Goal: Task Accomplishment & Management: Manage account settings

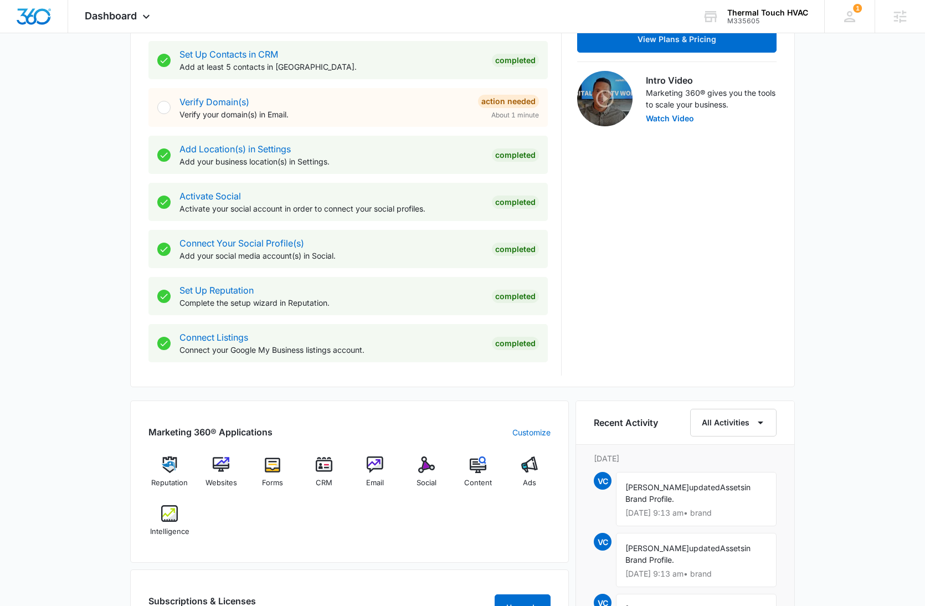
scroll to position [591, 0]
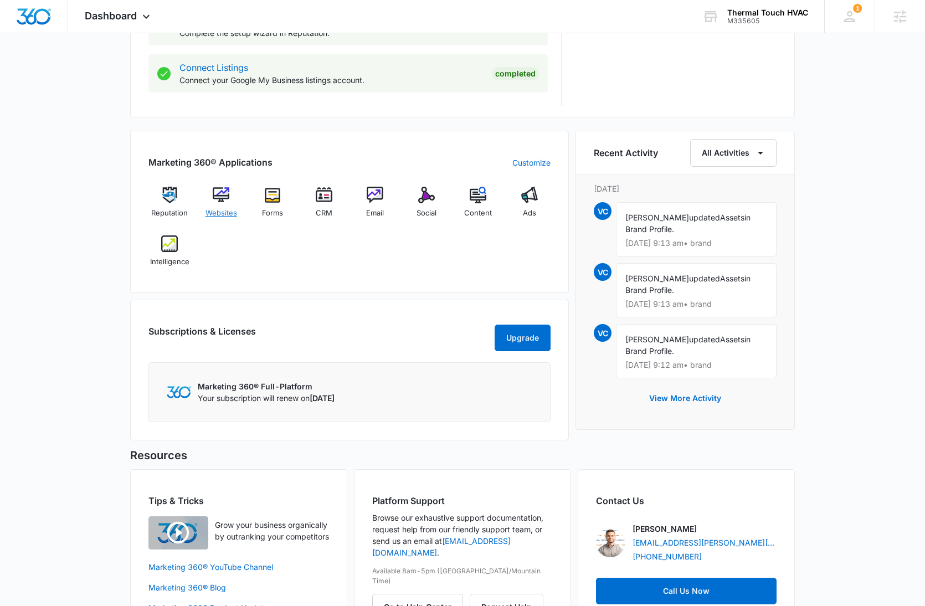
click at [219, 195] on img at bounding box center [221, 195] width 17 height 17
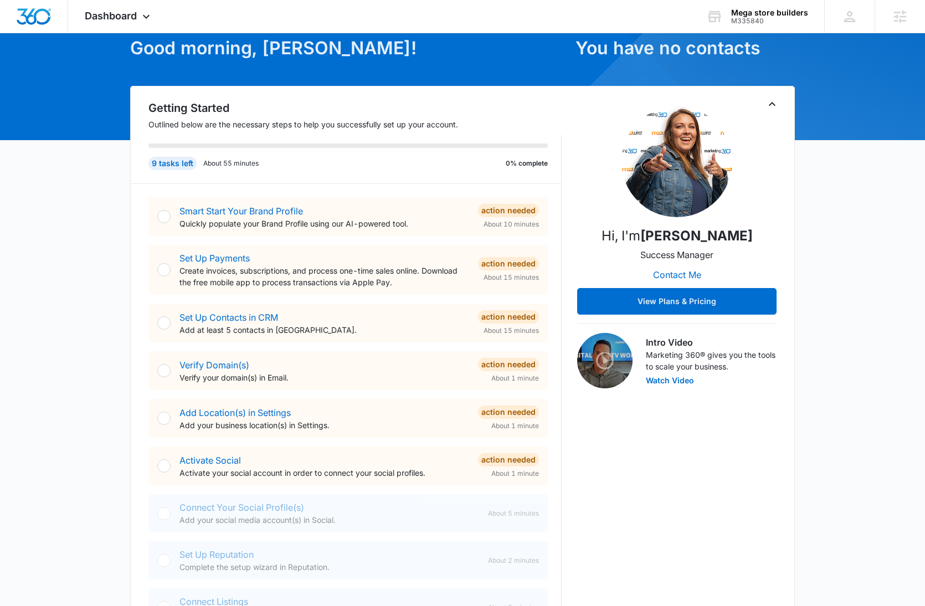
scroll to position [33, 0]
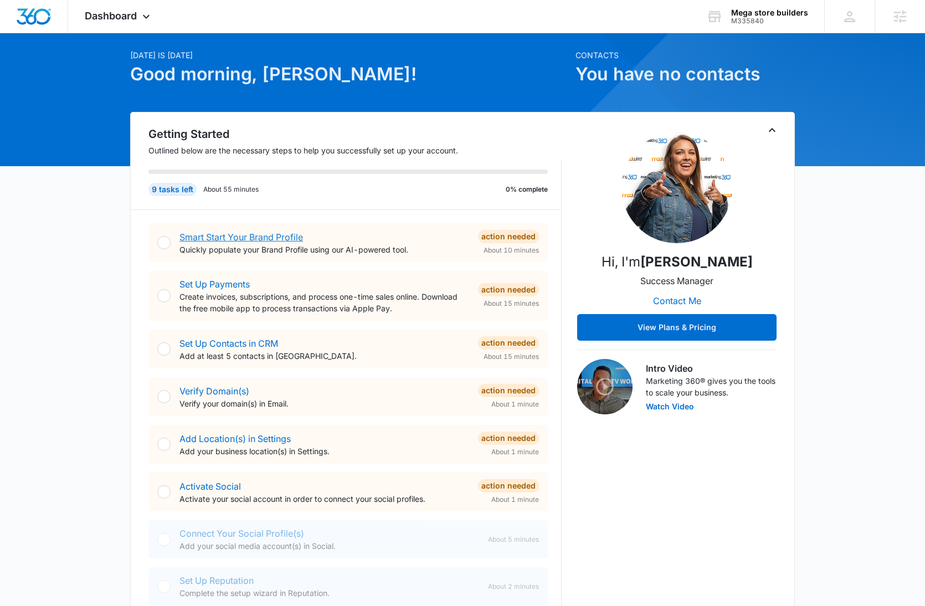
click at [251, 235] on link "Smart Start Your Brand Profile" at bounding box center [240, 236] width 123 height 11
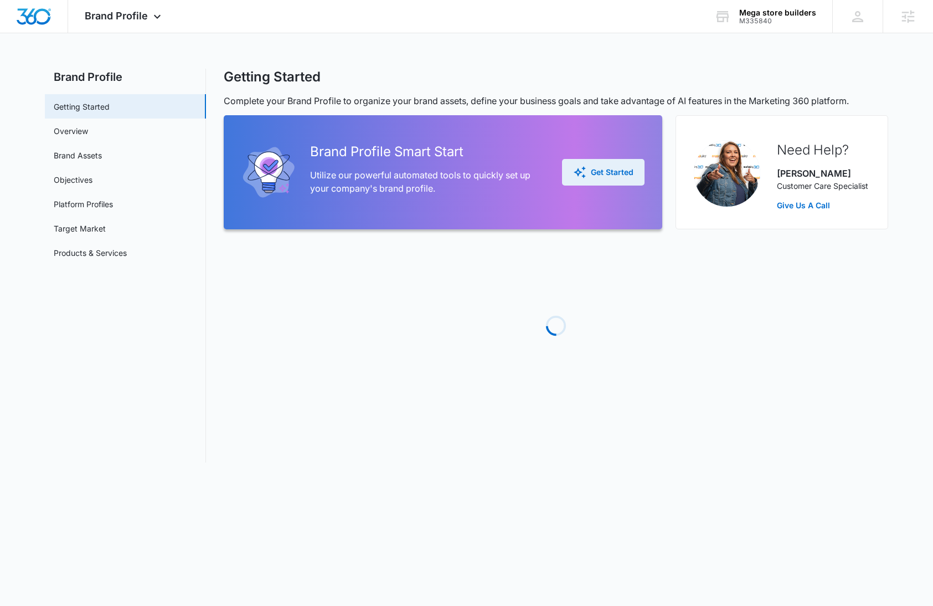
click at [611, 171] on div "Get Started" at bounding box center [603, 172] width 60 height 13
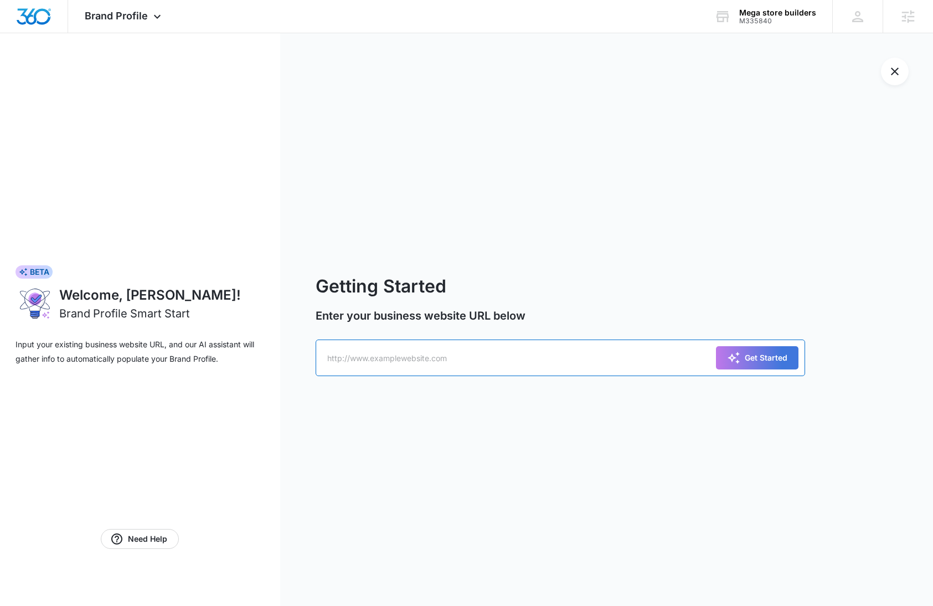
click at [525, 352] on input "text" at bounding box center [561, 357] width 490 height 37
paste input "[URL][DOMAIN_NAME]"
type input "[URL][DOMAIN_NAME]"
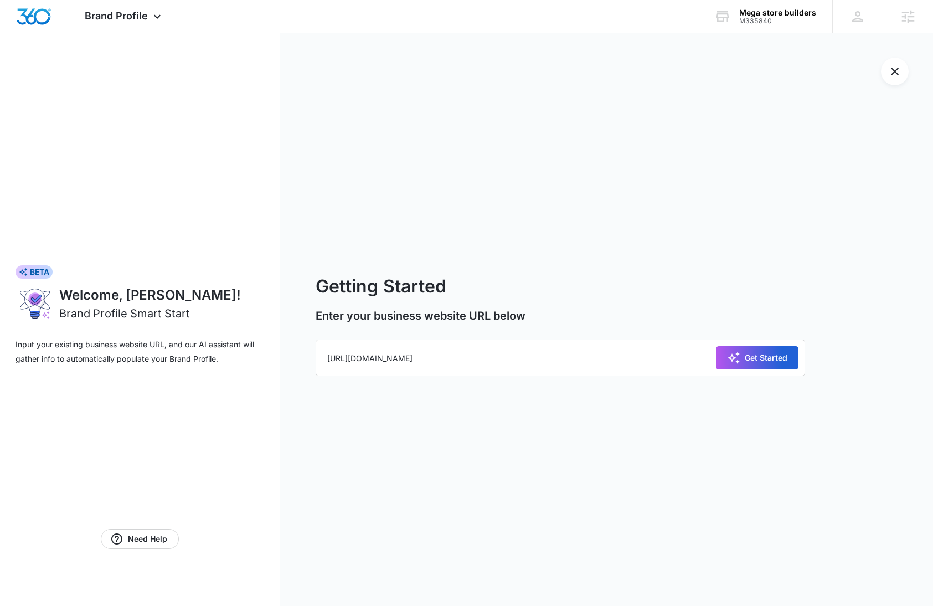
click at [755, 353] on div "Get Started" at bounding box center [757, 357] width 60 height 13
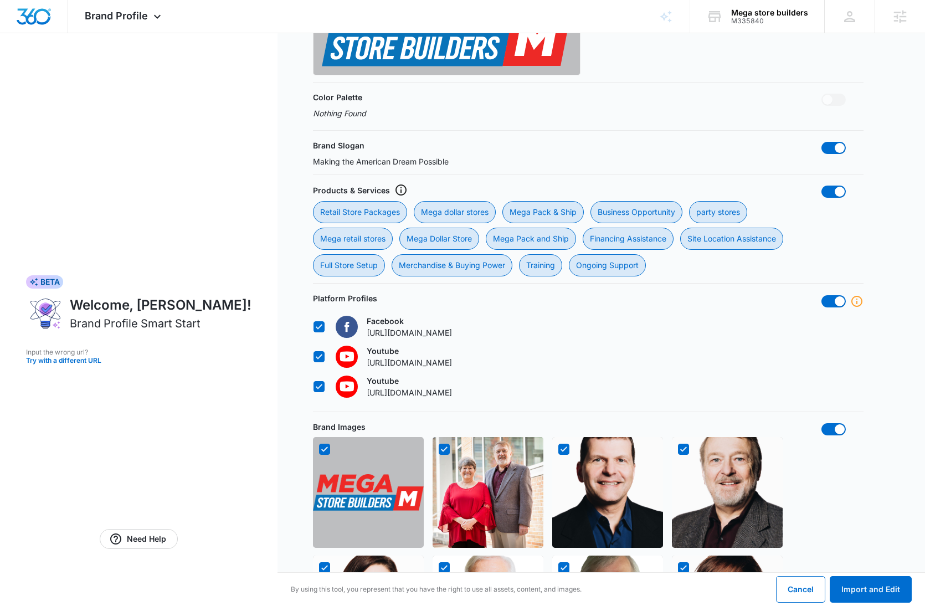
scroll to position [893, 0]
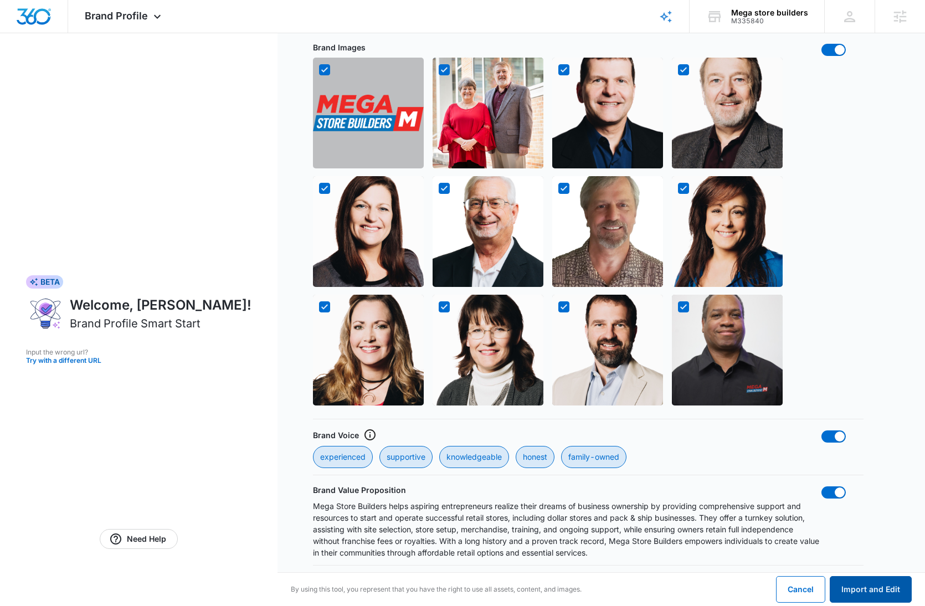
click at [869, 591] on button "Import and Edit" at bounding box center [871, 589] width 82 height 27
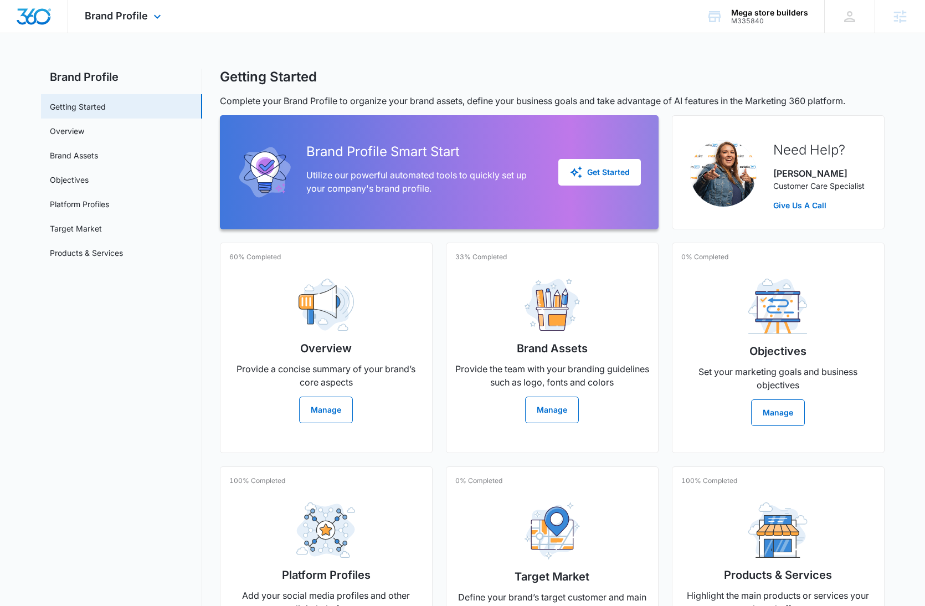
click at [41, 16] on img "Dashboard" at bounding box center [33, 16] width 35 height 17
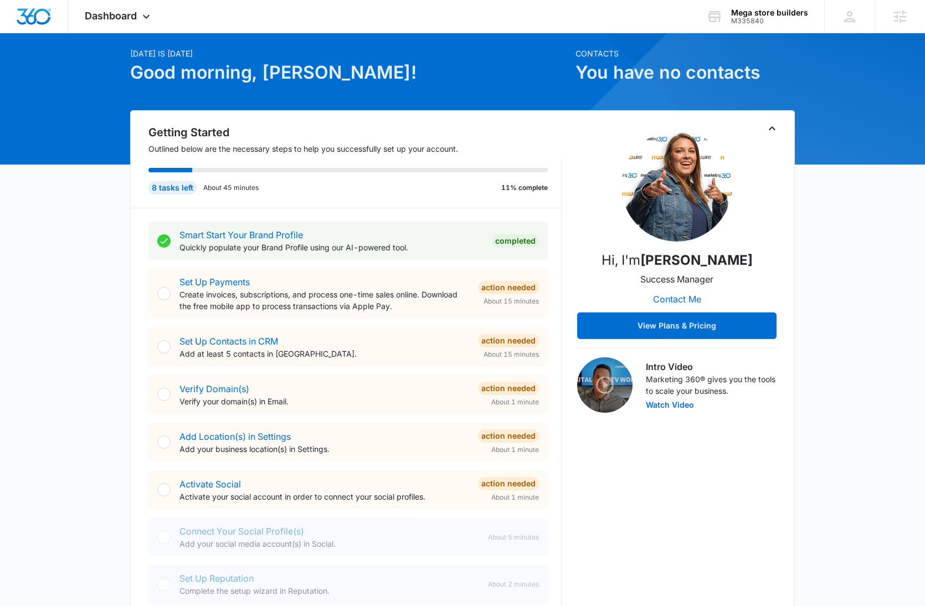
scroll to position [2, 0]
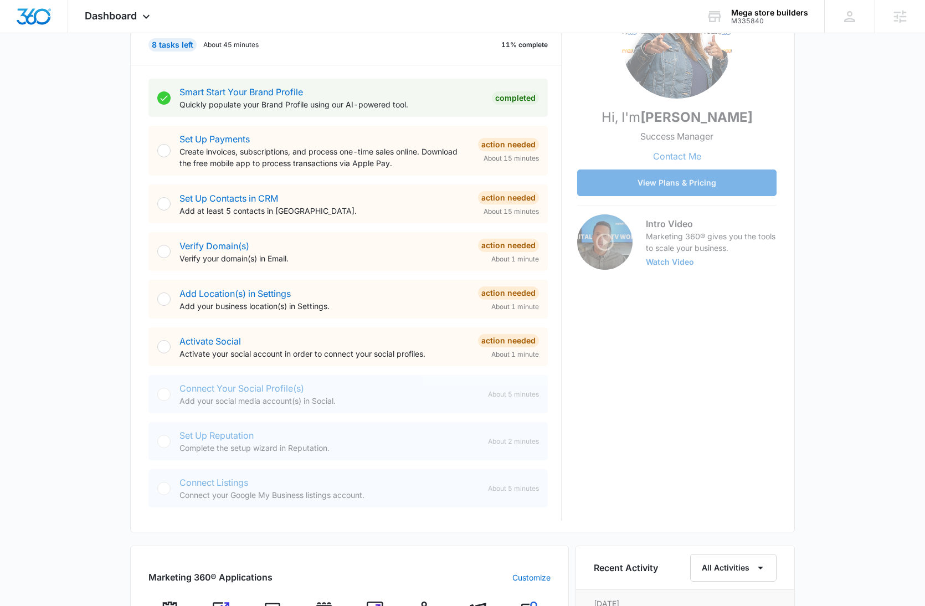
scroll to position [187, 0]
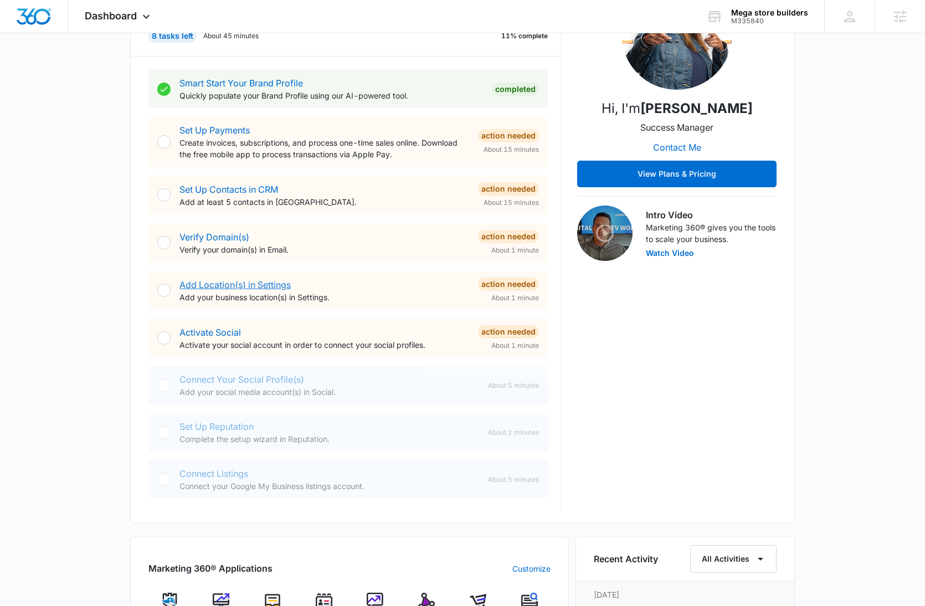
click at [249, 282] on link "Add Location(s) in Settings" at bounding box center [234, 284] width 111 height 11
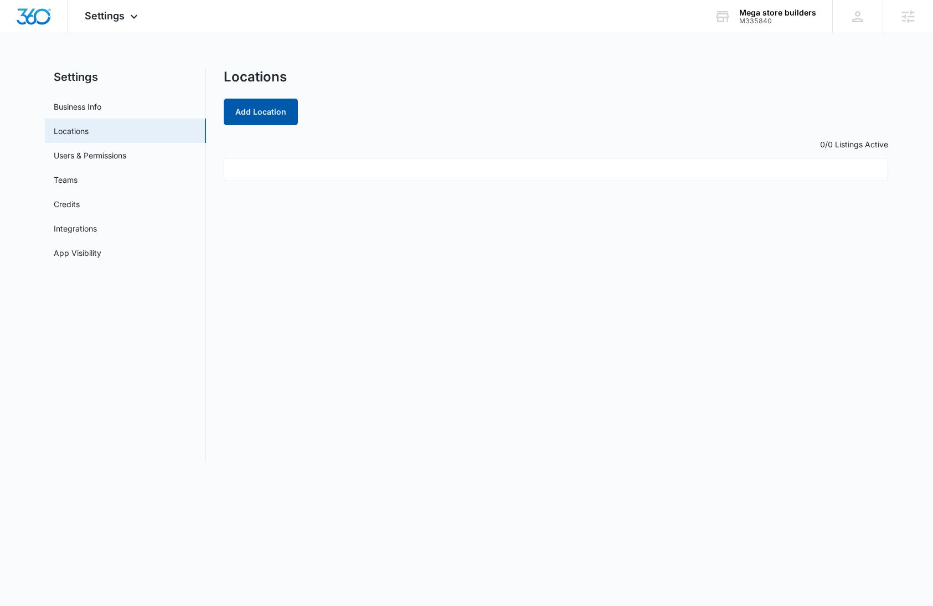
click at [267, 122] on button "Add Location" at bounding box center [261, 112] width 74 height 27
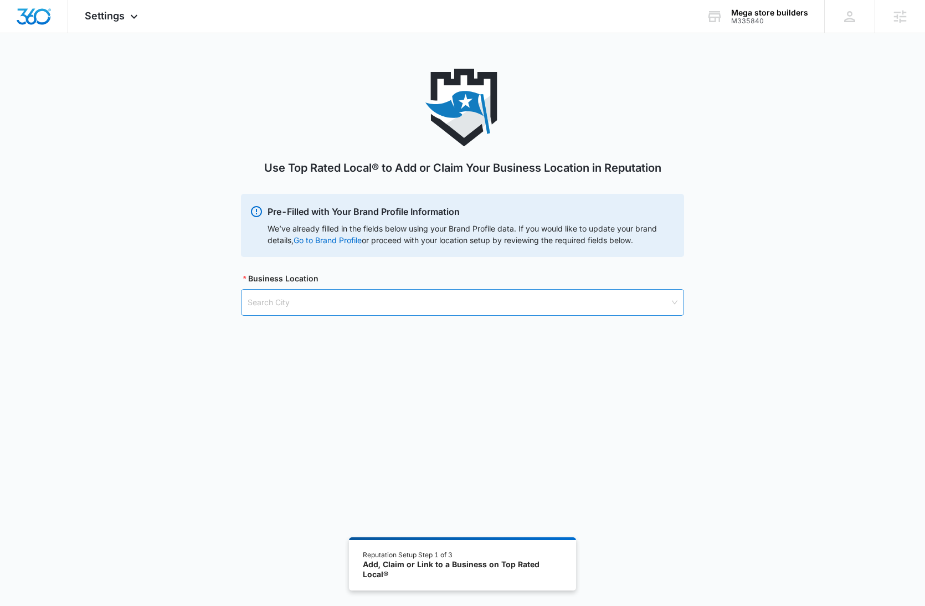
click at [390, 298] on input "search" at bounding box center [459, 302] width 422 height 25
type input "[PERSON_NAME]"
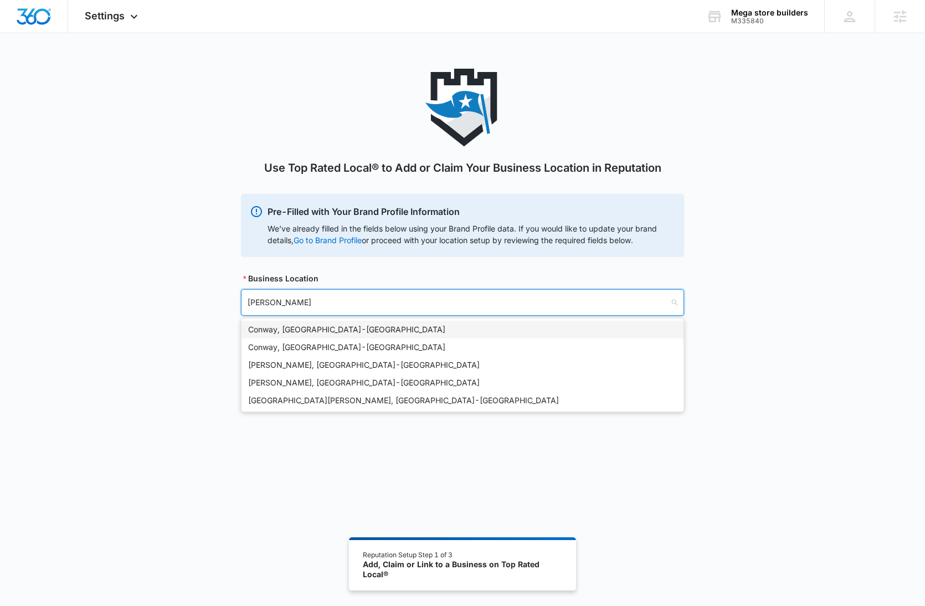
click at [378, 331] on div "[GEOGRAPHIC_DATA], [GEOGRAPHIC_DATA] - [GEOGRAPHIC_DATA]" at bounding box center [462, 329] width 429 height 12
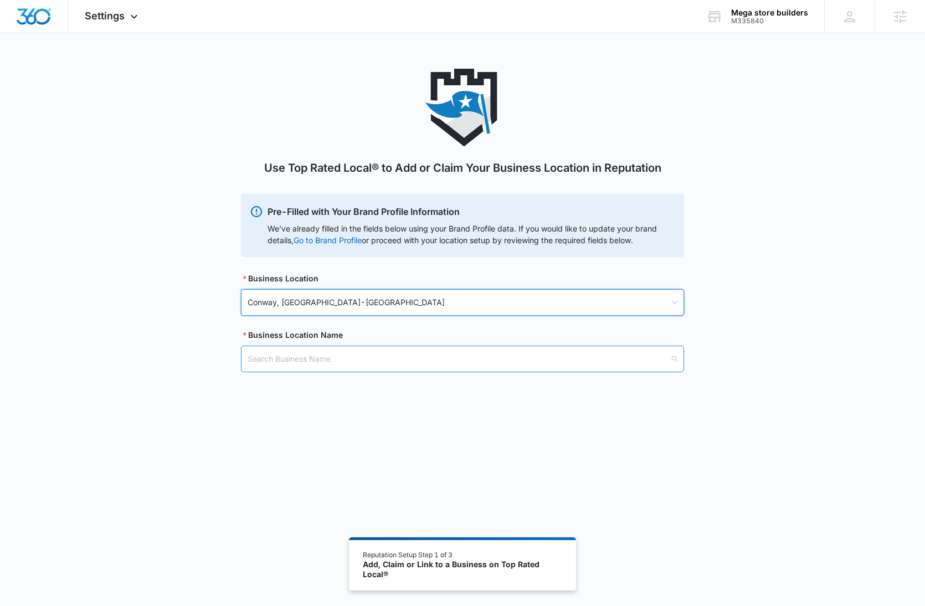
click at [393, 364] on input "search" at bounding box center [459, 358] width 422 height 25
paste input "Mega Store Builders"
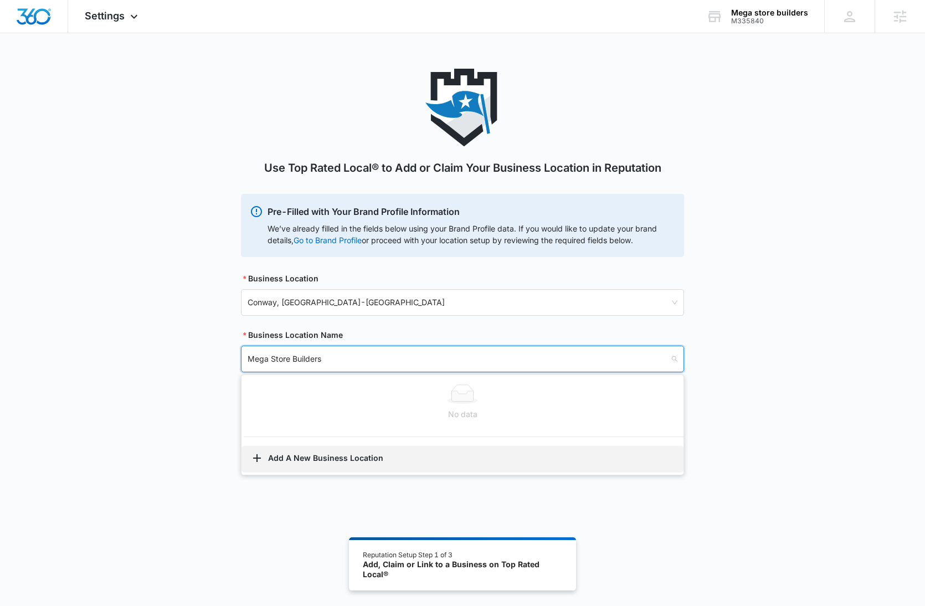
type input "Mega Store Builders"
click at [321, 457] on button "Add A New Business Location" at bounding box center [462, 459] width 442 height 27
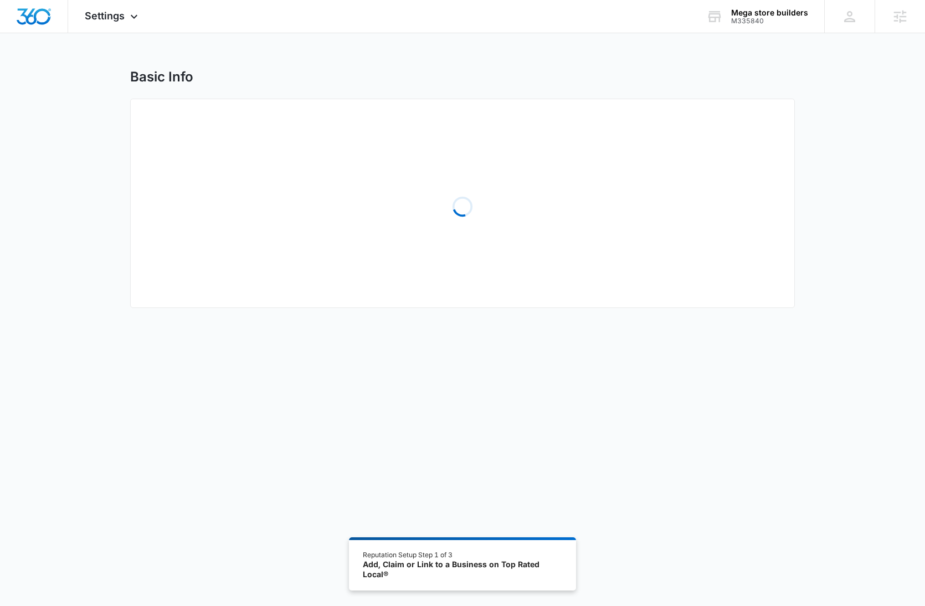
select select "[US_STATE]"
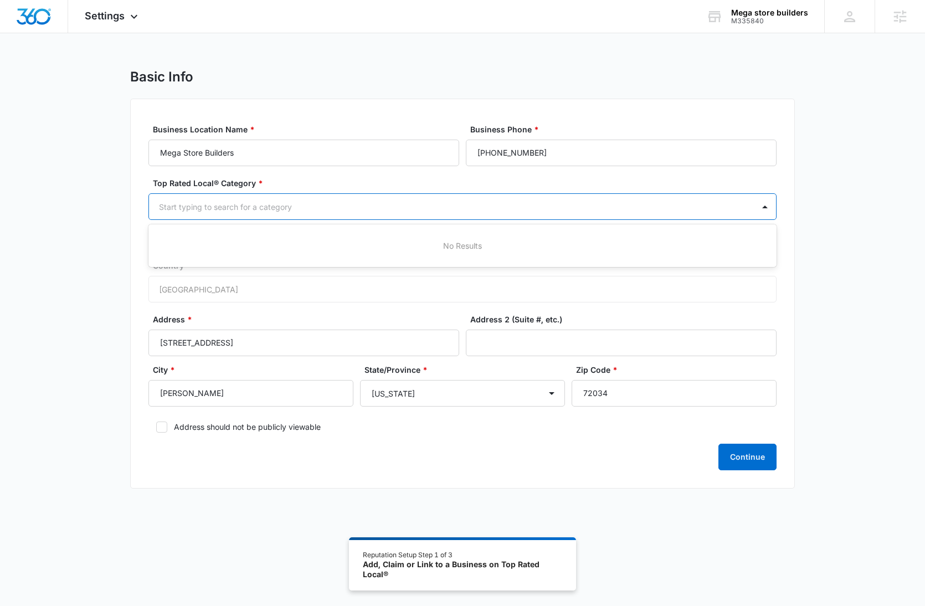
click at [507, 209] on div at bounding box center [449, 207] width 580 height 14
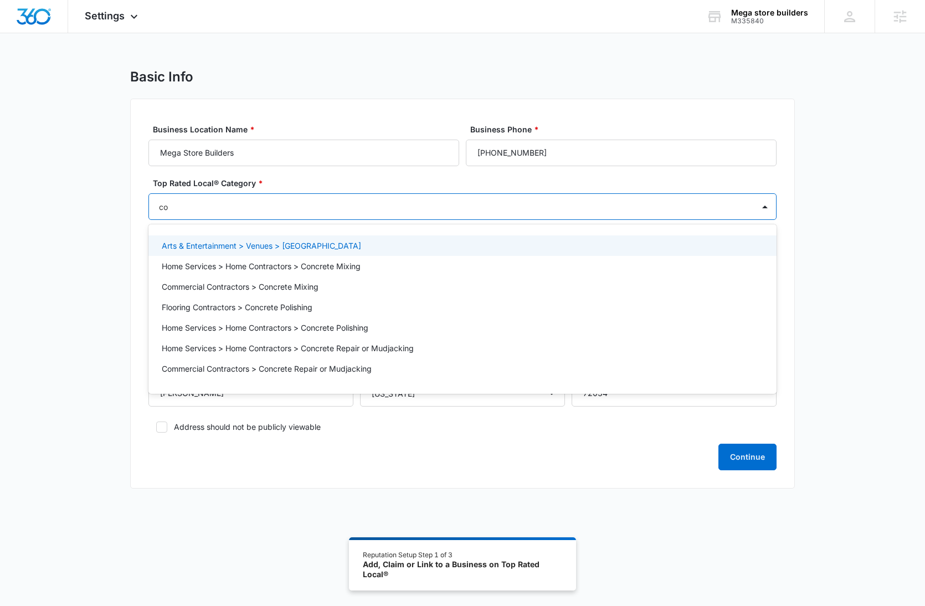
type input "c"
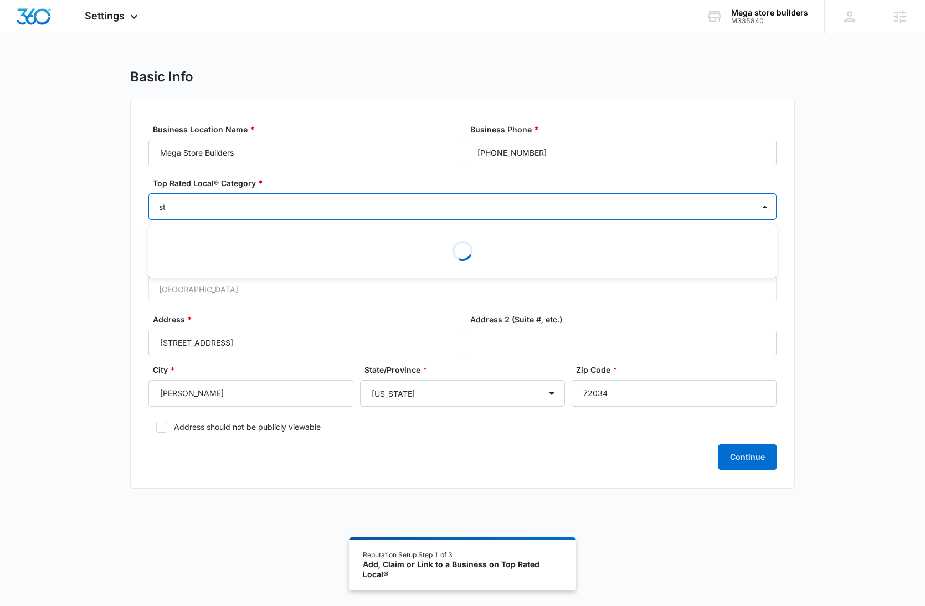
type input "s"
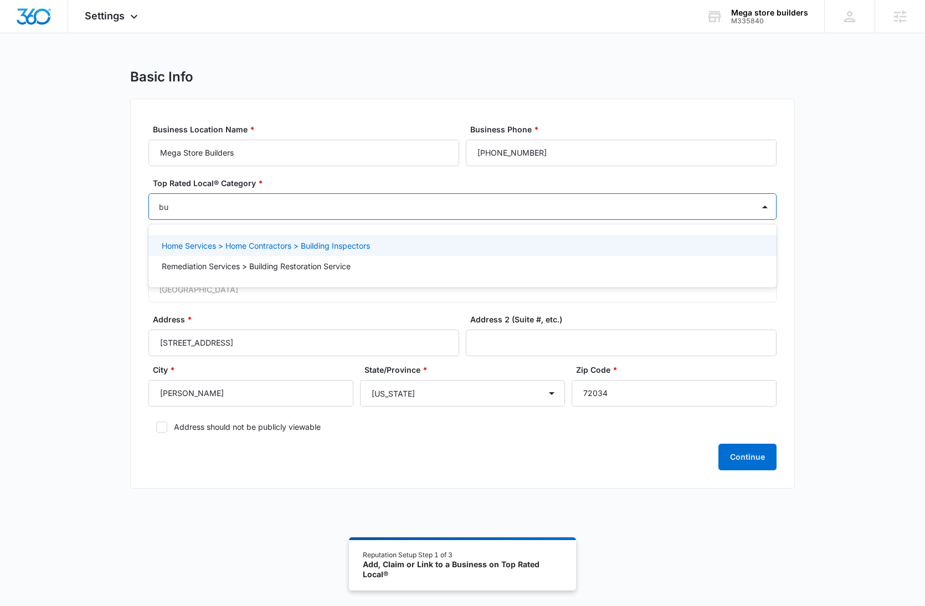
type input "b"
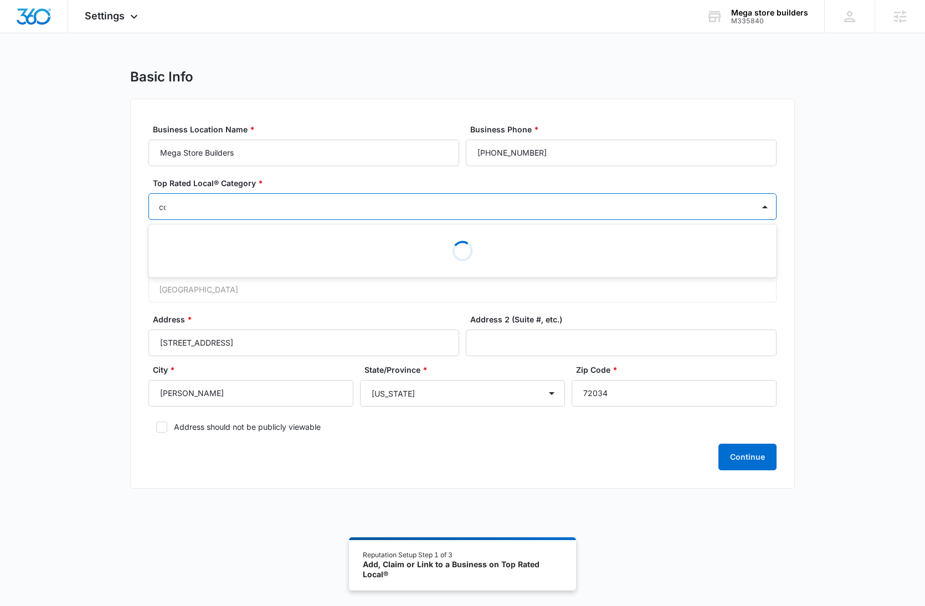
type input "con"
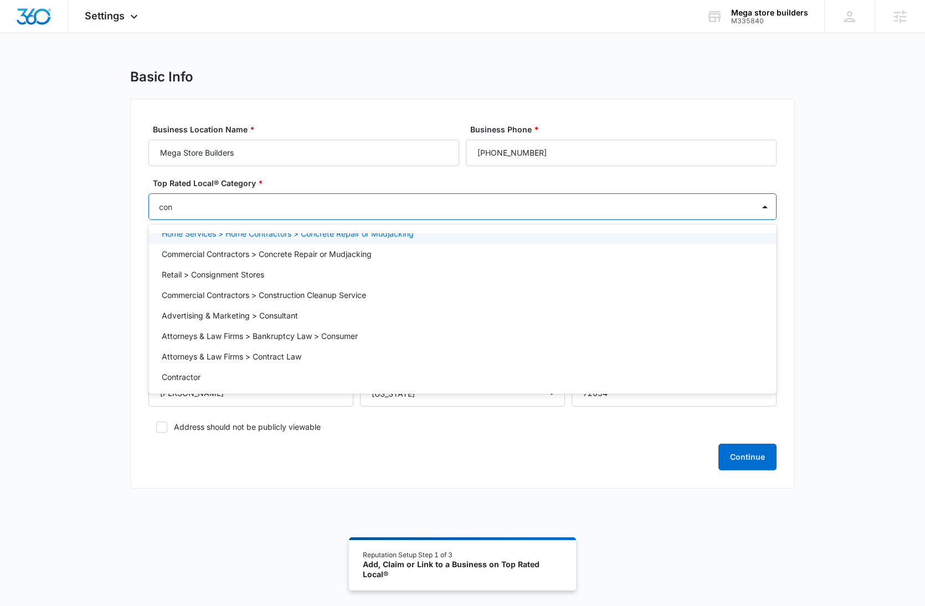
scroll to position [140, 0]
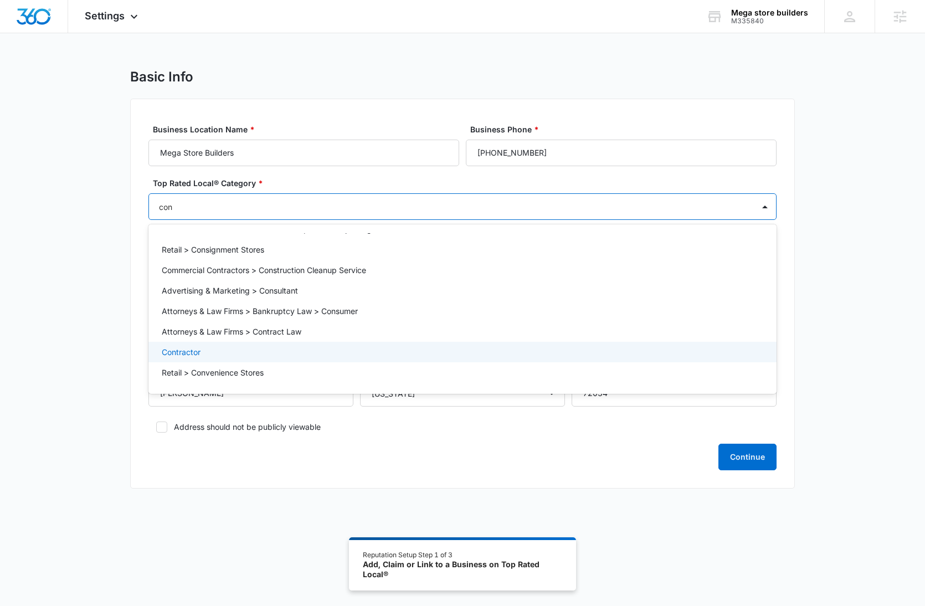
click at [330, 349] on div "Contractor" at bounding box center [461, 352] width 599 height 12
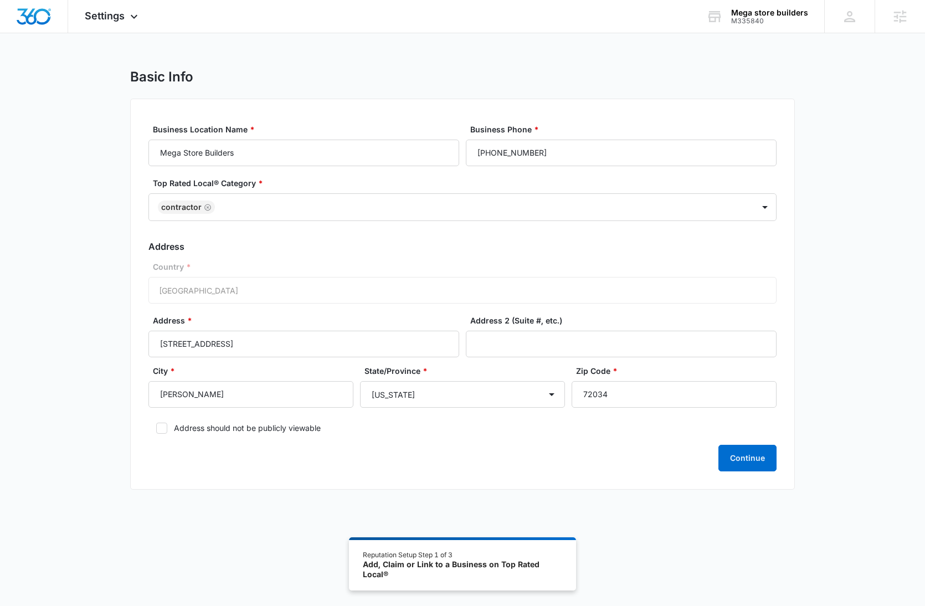
click at [877, 294] on div "Basic Info Business Location Name * Mega Store Builders Business Phone * [PHONE…" at bounding box center [462, 286] width 925 height 434
click at [753, 456] on button "Continue" at bounding box center [747, 458] width 58 height 27
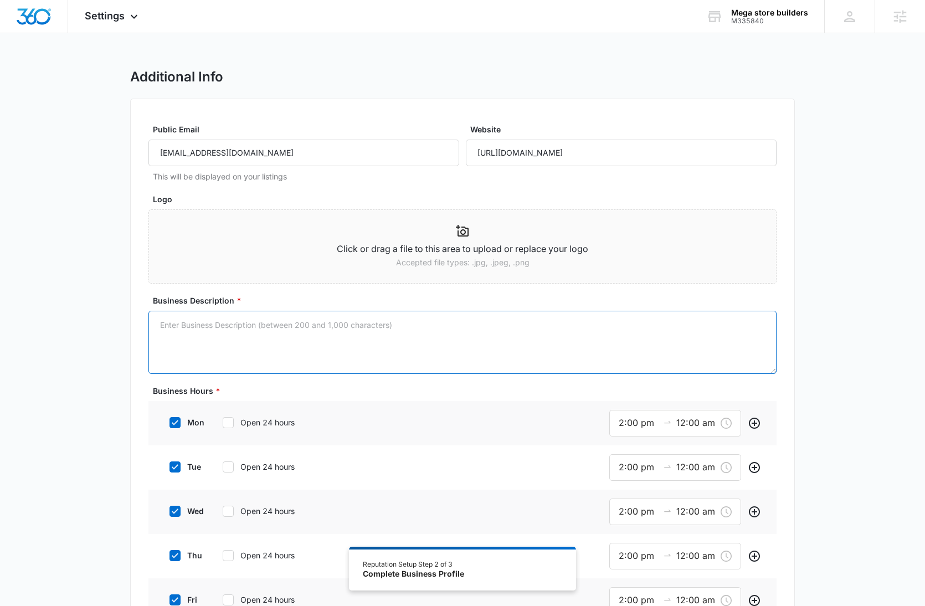
click at [399, 335] on textarea "Business Description *" at bounding box center [462, 342] width 628 height 63
paste textarea "Mega began in [DATE] with the purpose of helping regular, everyday people becom…"
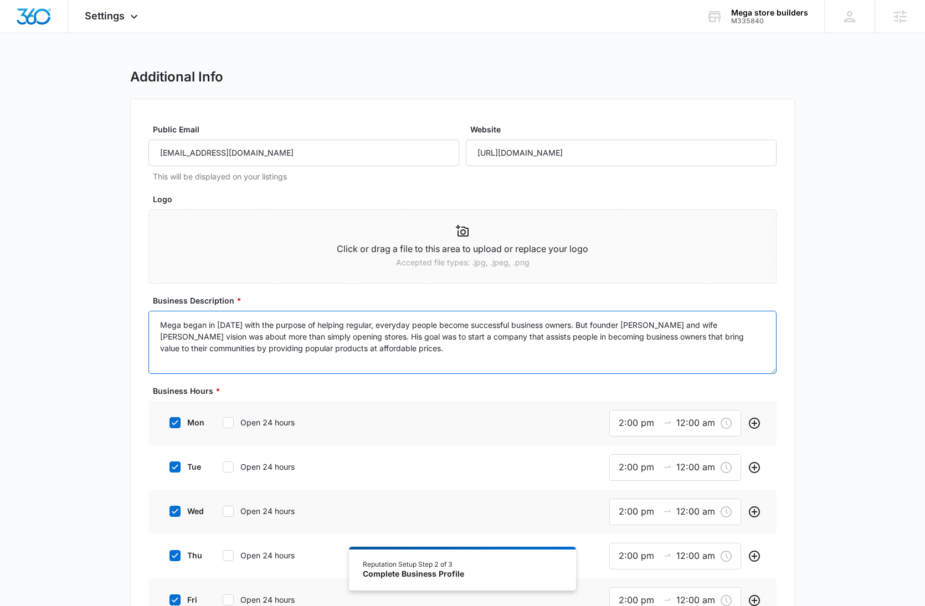
type textarea "Mega began in [DATE] with the purpose of helping regular, everyday people becom…"
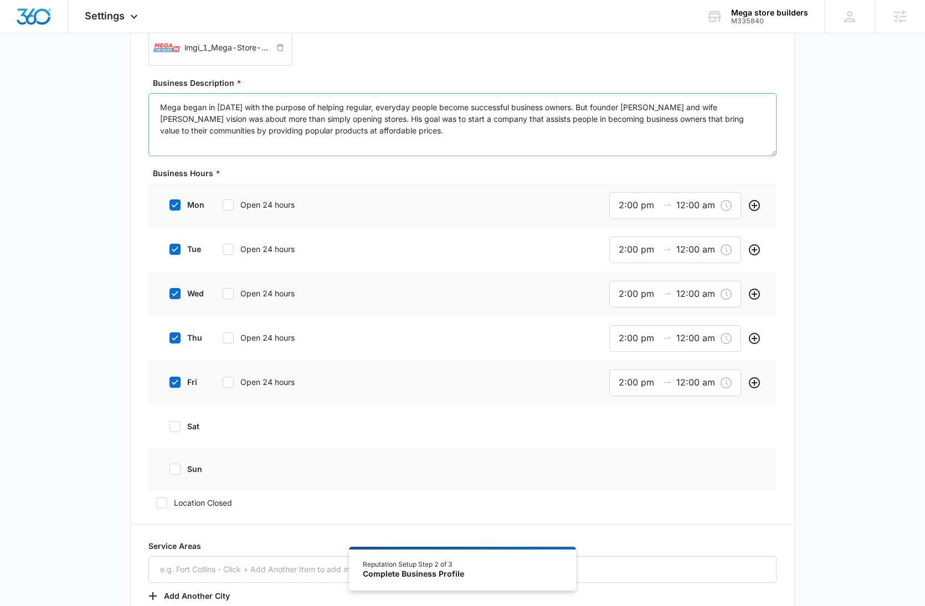
scroll to position [257, 0]
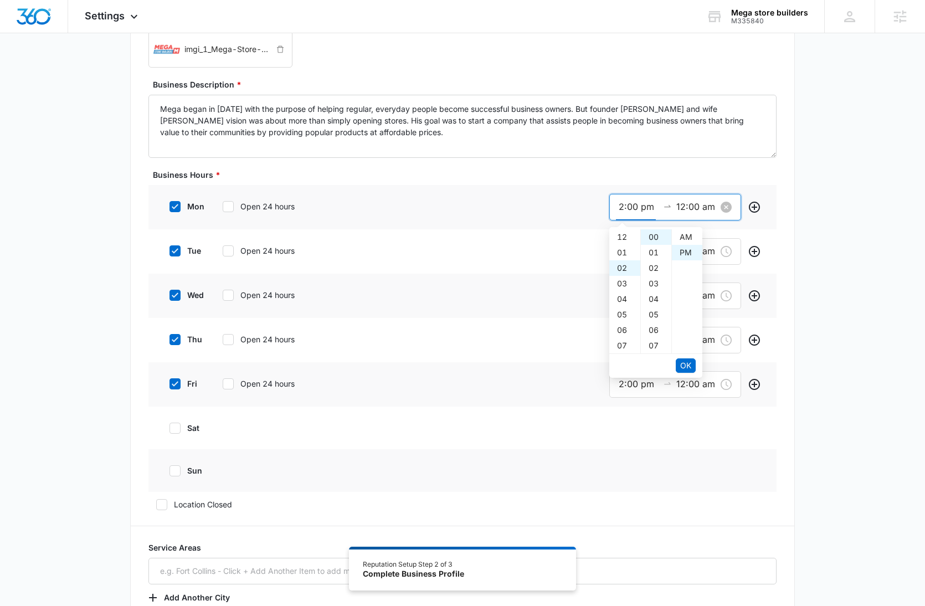
click at [627, 205] on input "2:00 pm" at bounding box center [639, 207] width 40 height 14
click at [625, 262] on div "08" at bounding box center [624, 262] width 31 height 16
click at [688, 237] on div "AM" at bounding box center [687, 237] width 30 height 16
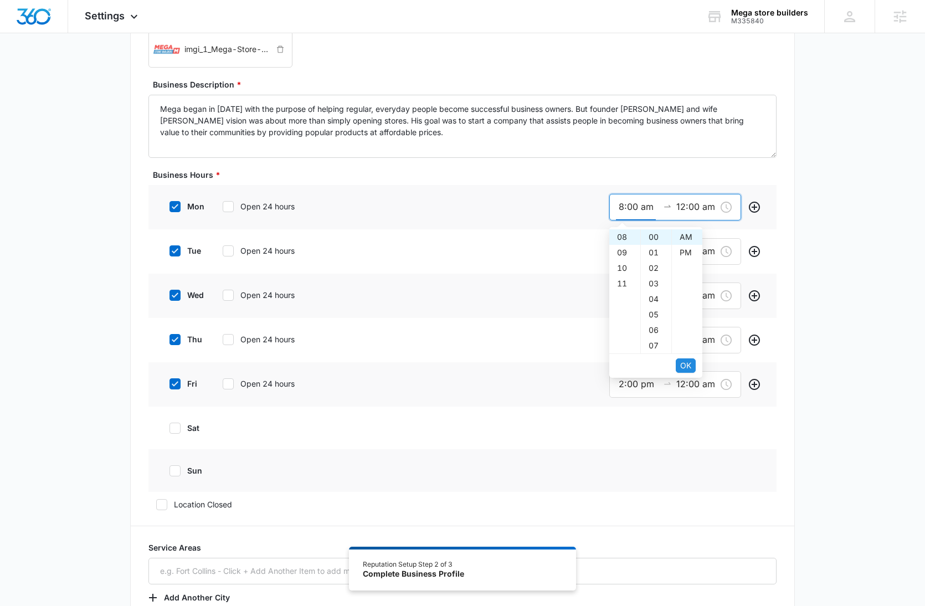
click at [685, 365] on span "OK" at bounding box center [685, 365] width 11 height 12
type input "12:00 am"
click at [622, 271] on div "06" at bounding box center [624, 275] width 31 height 16
click at [686, 248] on div "PM" at bounding box center [687, 253] width 30 height 16
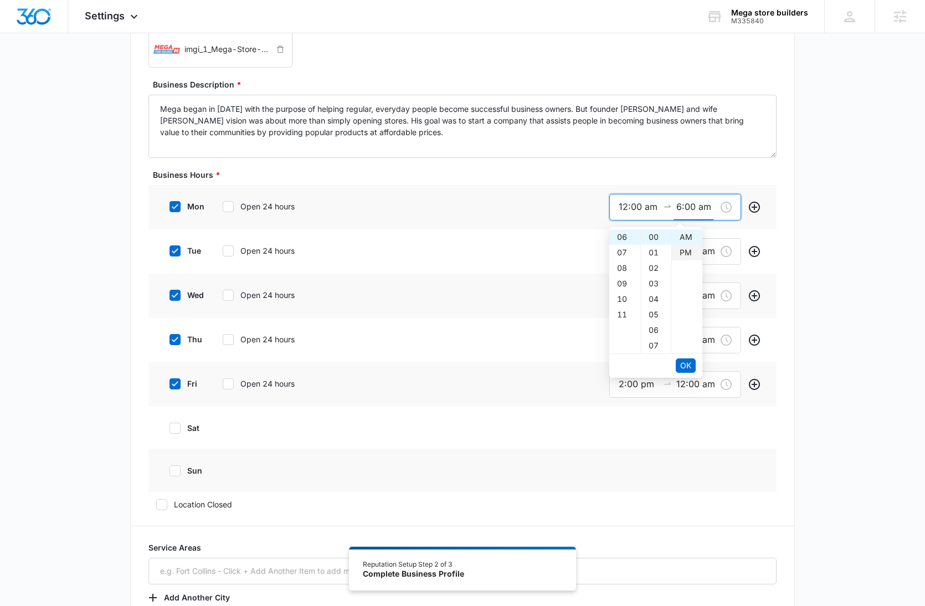
type input "6:00 pm"
click at [690, 365] on span "OK" at bounding box center [685, 365] width 11 height 12
click at [623, 203] on input "12:00 am" at bounding box center [639, 207] width 40 height 14
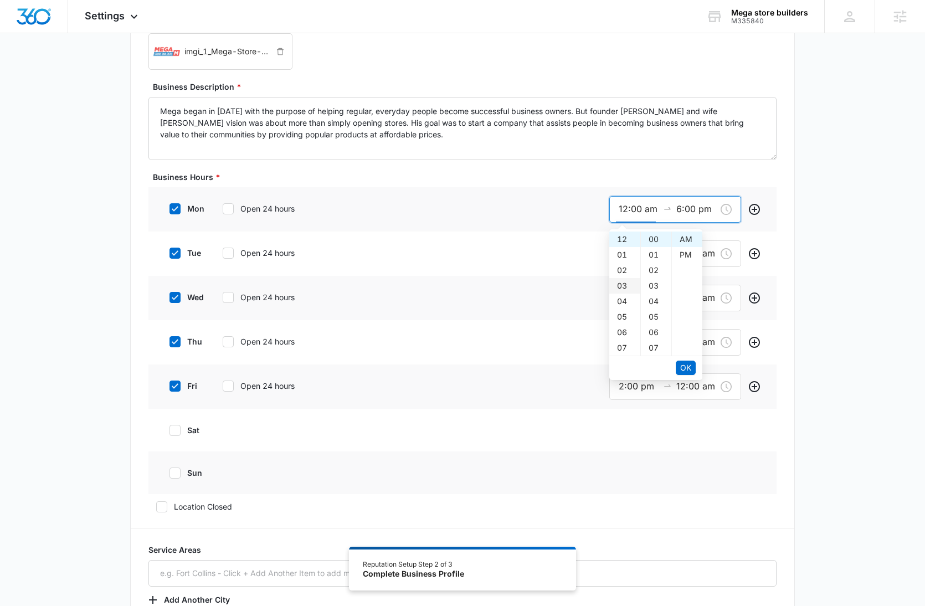
scroll to position [253, 0]
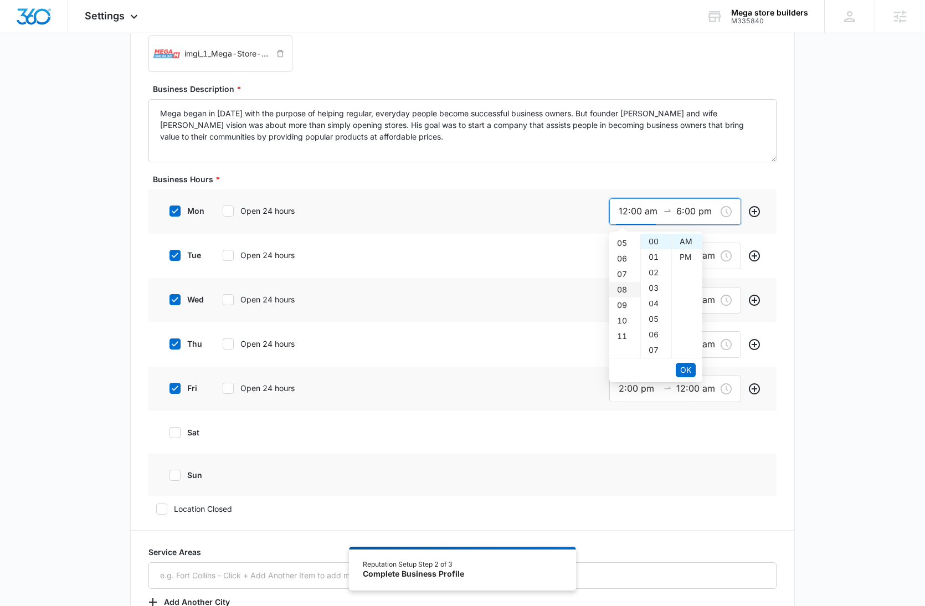
click at [622, 292] on div "08" at bounding box center [624, 290] width 31 height 16
type input "8:00 am"
click at [687, 366] on span "OK" at bounding box center [685, 370] width 11 height 12
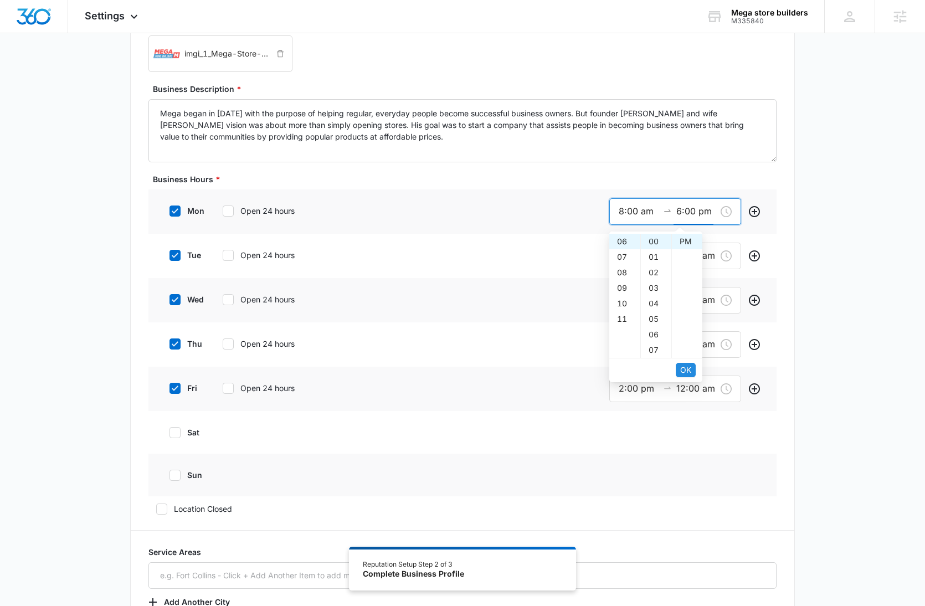
click at [686, 373] on span "OK" at bounding box center [685, 370] width 11 height 12
click at [634, 260] on input "2:00 pm" at bounding box center [639, 256] width 40 height 14
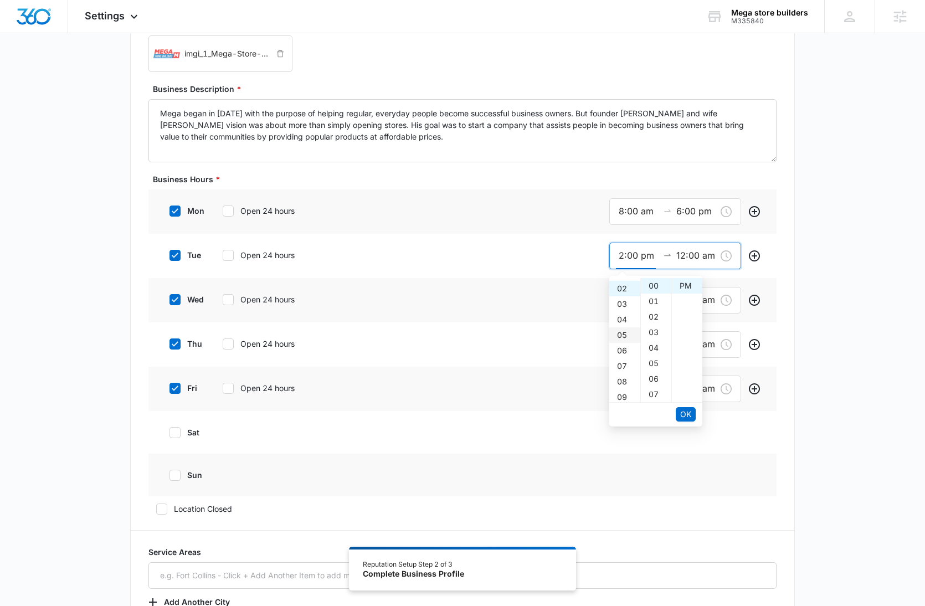
scroll to position [27, 0]
click at [623, 376] on div "08" at bounding box center [624, 383] width 31 height 16
click at [685, 284] on div "AM" at bounding box center [687, 286] width 30 height 16
click at [693, 418] on button "OK" at bounding box center [686, 414] width 20 height 14
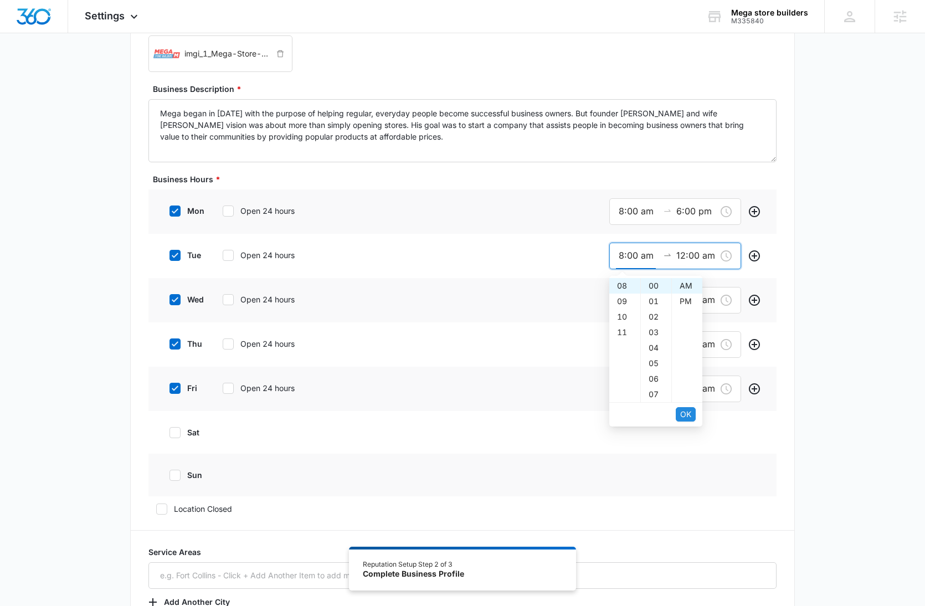
type input "12:00 am"
click at [625, 335] on div "06" at bounding box center [624, 334] width 31 height 16
click at [687, 300] on div "PM" at bounding box center [687, 302] width 30 height 16
type input "6:00 pm"
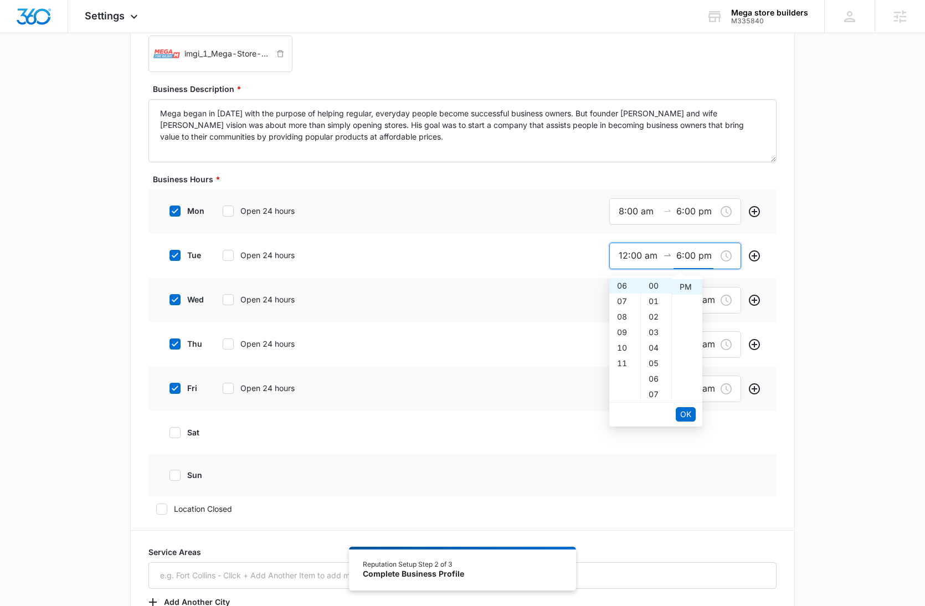
scroll to position [16, 0]
click at [686, 413] on span "OK" at bounding box center [685, 414] width 11 height 12
click at [640, 258] on input "12:00 am" at bounding box center [639, 256] width 40 height 14
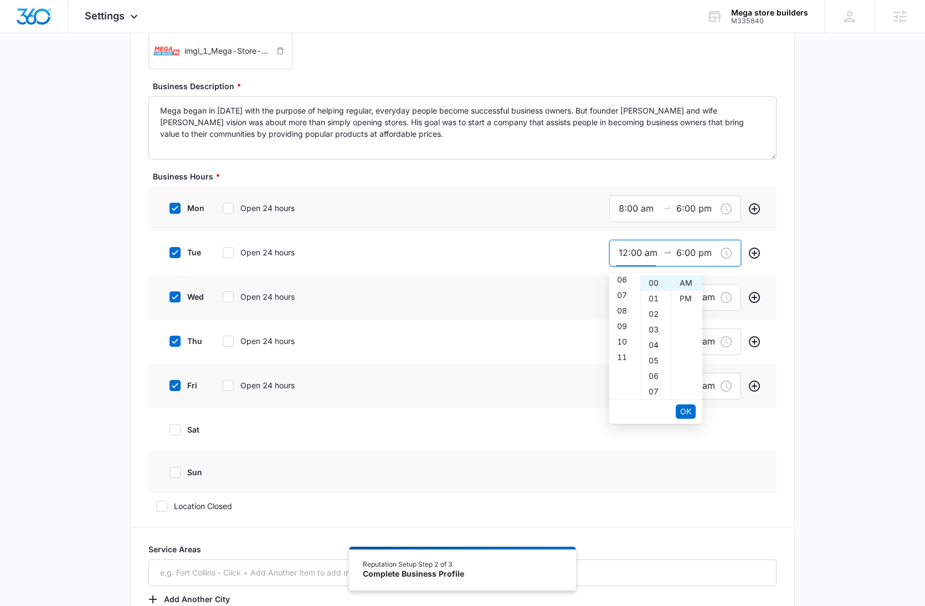
scroll to position [102, 0]
click at [624, 306] on div "08" at bounding box center [624, 305] width 31 height 16
type input "8:00 am"
click at [683, 411] on span "OK" at bounding box center [685, 411] width 11 height 12
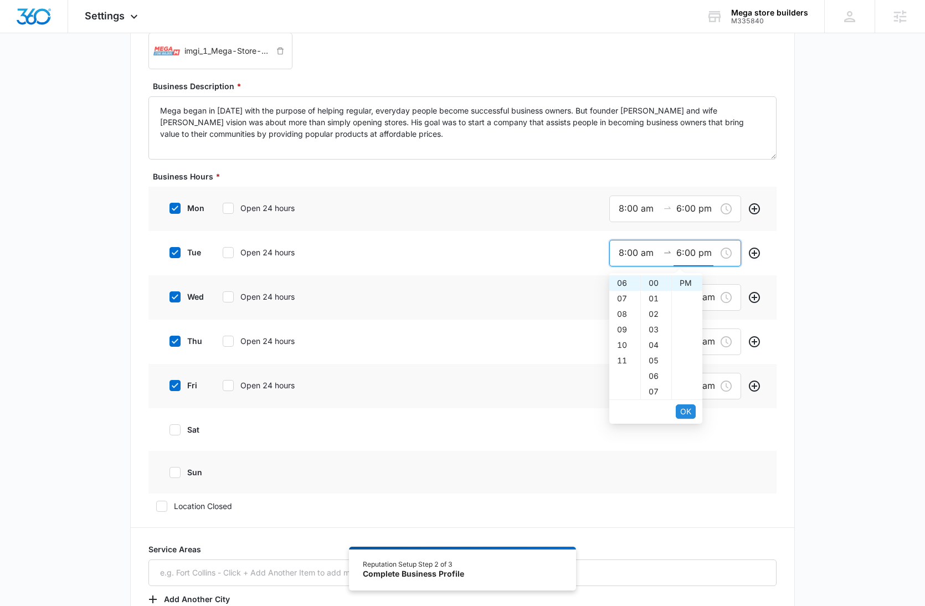
scroll to position [0, 0]
click at [684, 408] on span "OK" at bounding box center [685, 411] width 11 height 12
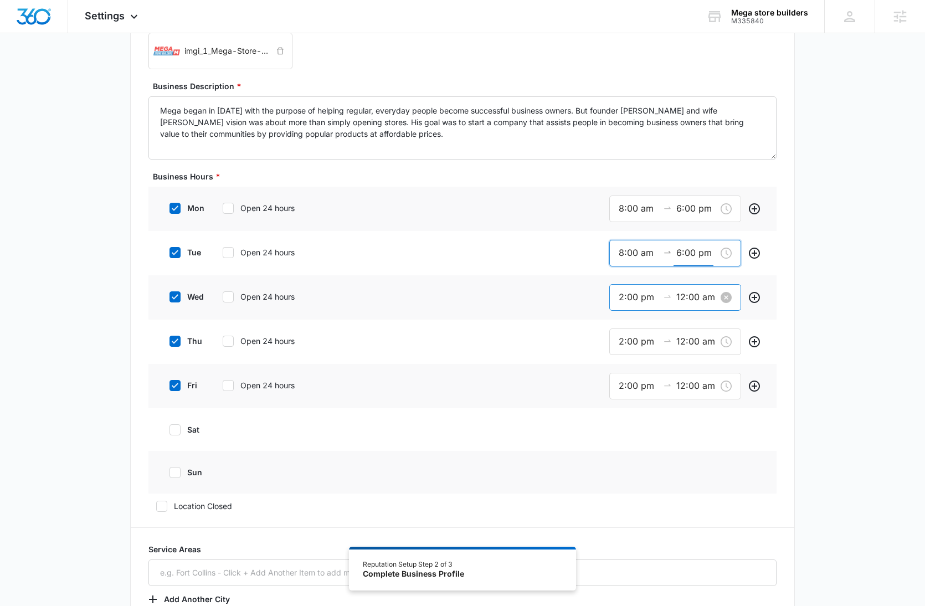
click at [633, 295] on input "2:00 pm" at bounding box center [639, 297] width 40 height 14
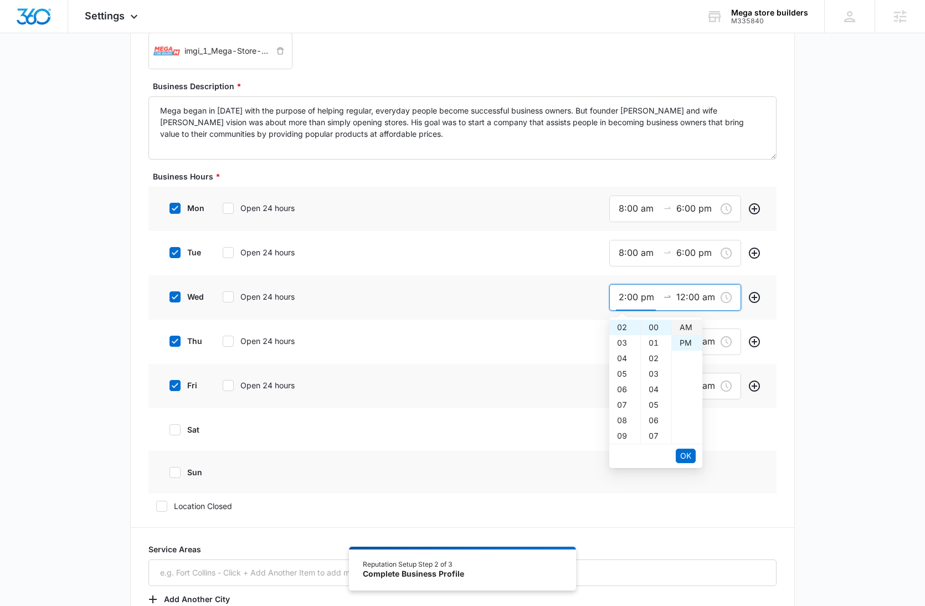
click at [684, 325] on div "AM" at bounding box center [687, 328] width 30 height 16
click at [624, 403] on div "08" at bounding box center [624, 401] width 31 height 16
click at [686, 455] on span "OK" at bounding box center [685, 456] width 11 height 12
type input "12:00 am"
click at [622, 392] on div "06" at bounding box center [624, 393] width 31 height 16
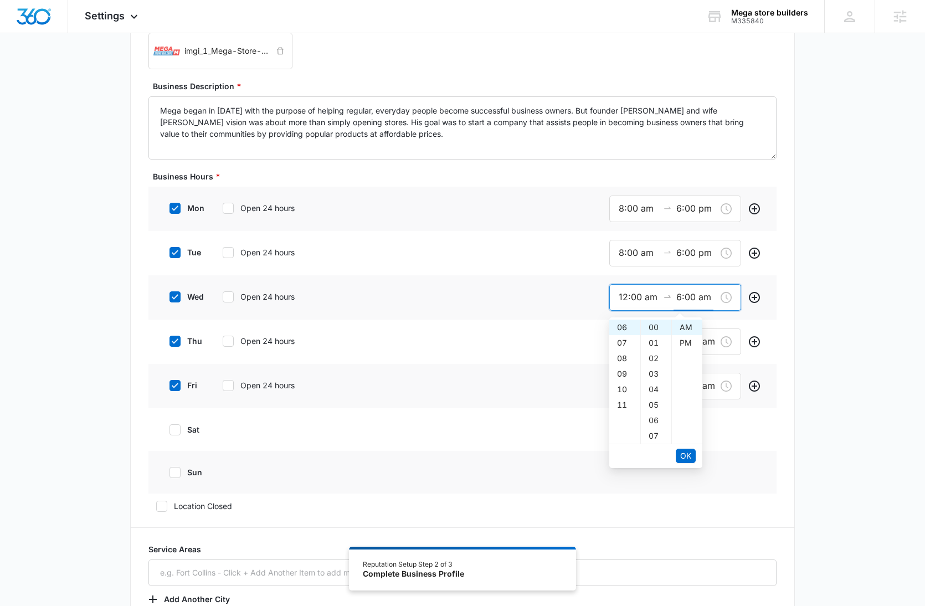
drag, startPoint x: 686, startPoint y: 344, endPoint x: 682, endPoint y: 356, distance: 12.8
click at [686, 344] on div "PM" at bounding box center [687, 343] width 30 height 16
type input "6:00 pm"
click at [689, 456] on span "OK" at bounding box center [685, 456] width 11 height 12
click at [625, 297] on input "12:00 am" at bounding box center [639, 297] width 40 height 14
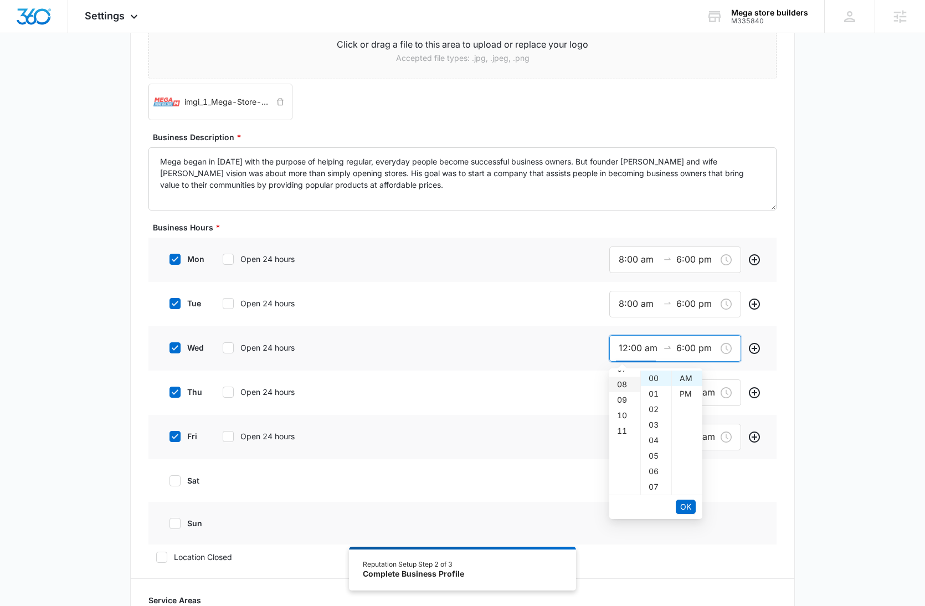
click at [625, 387] on div "08" at bounding box center [624, 385] width 31 height 16
type input "8:00 am"
click at [688, 509] on span "OK" at bounding box center [685, 507] width 11 height 12
click at [690, 505] on span "OK" at bounding box center [685, 507] width 11 height 12
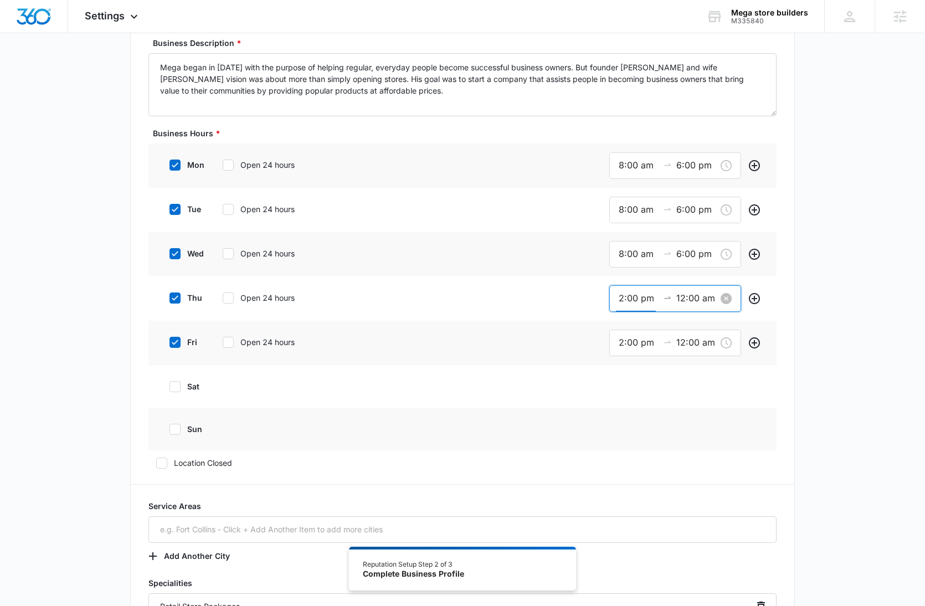
click at [634, 302] on input "2:00 pm" at bounding box center [639, 298] width 40 height 14
click at [622, 415] on div "08" at bounding box center [624, 419] width 31 height 16
click at [686, 454] on span "OK" at bounding box center [685, 457] width 11 height 12
type input "12:00 am"
click at [621, 328] on div "08" at bounding box center [624, 331] width 31 height 16
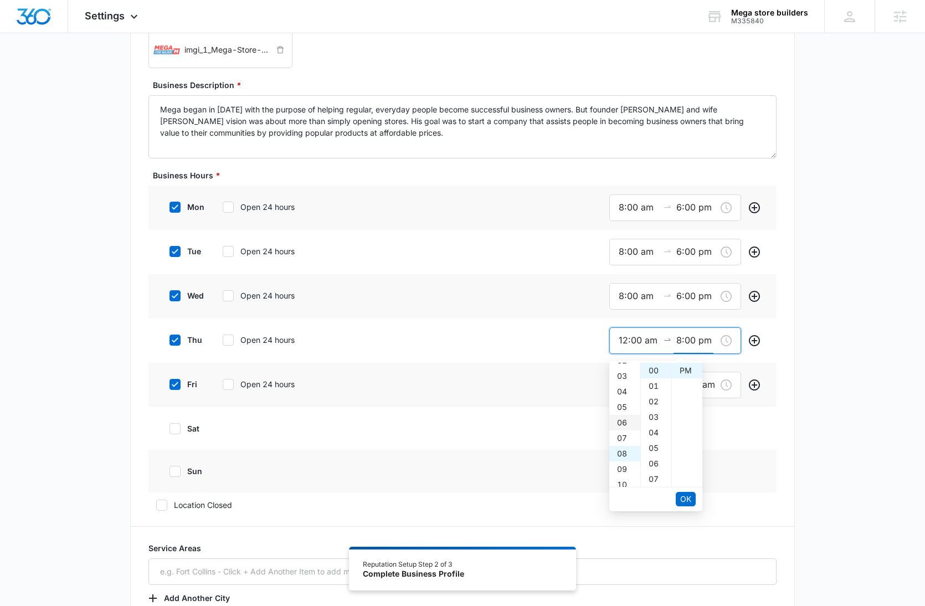
click at [623, 423] on div "06" at bounding box center [624, 423] width 31 height 16
type input "6:00 pm"
click at [691, 500] on span "OK" at bounding box center [685, 499] width 11 height 12
click at [635, 344] on input "12:00 am" at bounding box center [639, 340] width 40 height 14
click at [620, 419] on div "08" at bounding box center [624, 419] width 31 height 16
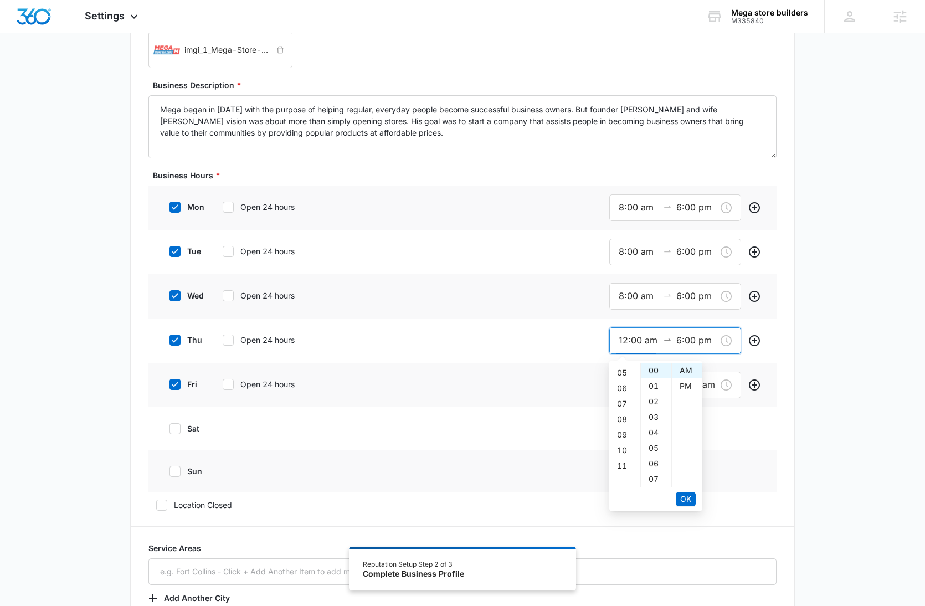
type input "8:00 am"
click at [682, 493] on span "OK" at bounding box center [685, 499] width 11 height 12
click at [683, 495] on span "OK" at bounding box center [685, 499] width 11 height 12
click at [634, 385] on input "2:00 pm" at bounding box center [639, 385] width 40 height 14
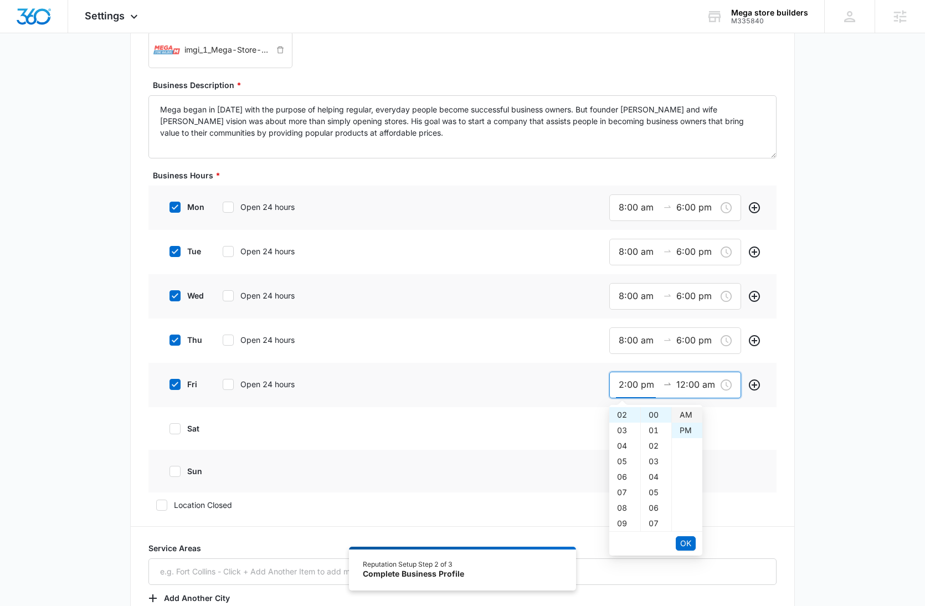
click at [687, 413] on div "AM" at bounding box center [687, 415] width 30 height 16
click at [624, 505] on div "08" at bounding box center [624, 508] width 31 height 16
click at [685, 539] on span "OK" at bounding box center [685, 543] width 11 height 12
type input "12:00 am"
click at [628, 426] on div "06" at bounding box center [624, 429] width 31 height 16
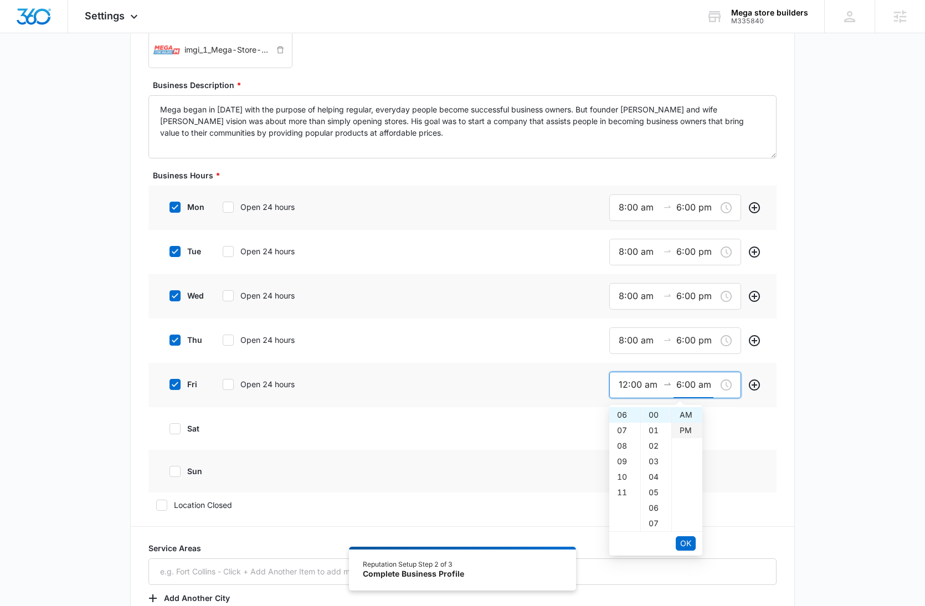
click at [680, 431] on div "PM" at bounding box center [687, 431] width 30 height 16
type input "6:00 pm"
click at [683, 538] on span "OK" at bounding box center [685, 543] width 11 height 12
click at [624, 383] on input "12:00 am" at bounding box center [639, 385] width 40 height 14
click at [620, 449] on div "08" at bounding box center [624, 448] width 31 height 16
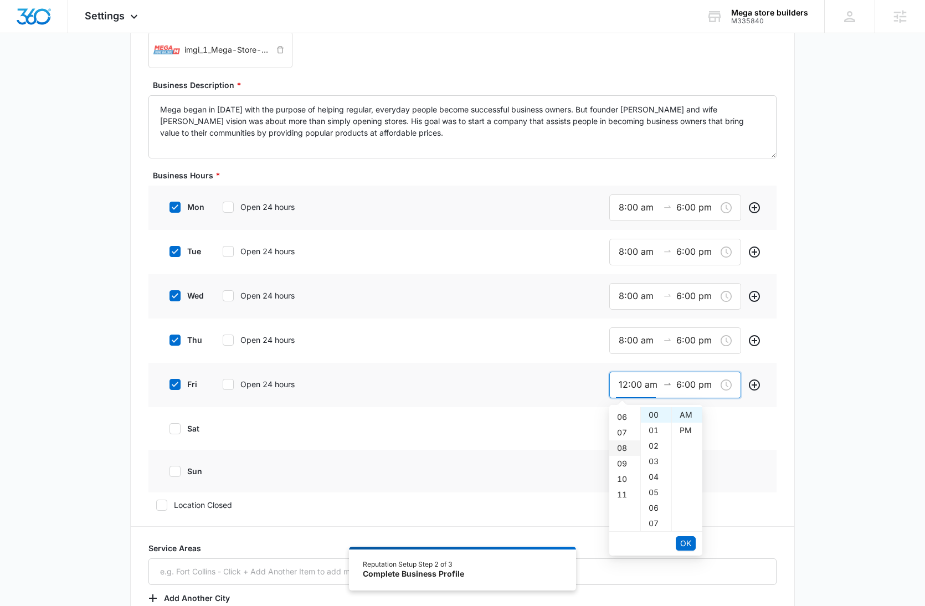
type input "8:00 am"
click at [689, 542] on span "OK" at bounding box center [685, 543] width 11 height 12
click at [691, 539] on button "OK" at bounding box center [686, 543] width 20 height 14
click at [825, 478] on div "Additional Info Public Email [EMAIL_ADDRESS][DOMAIN_NAME] This will be displaye…" at bounding box center [462, 588] width 925 height 1552
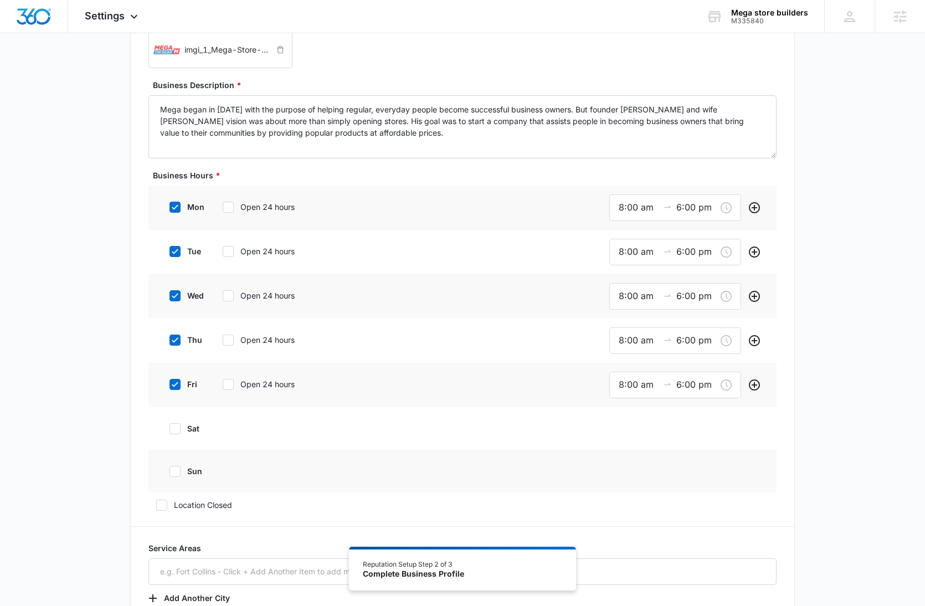
click at [825, 480] on div "Additional Info Public Email [EMAIL_ADDRESS][DOMAIN_NAME] This will be displaye…" at bounding box center [462, 588] width 925 height 1552
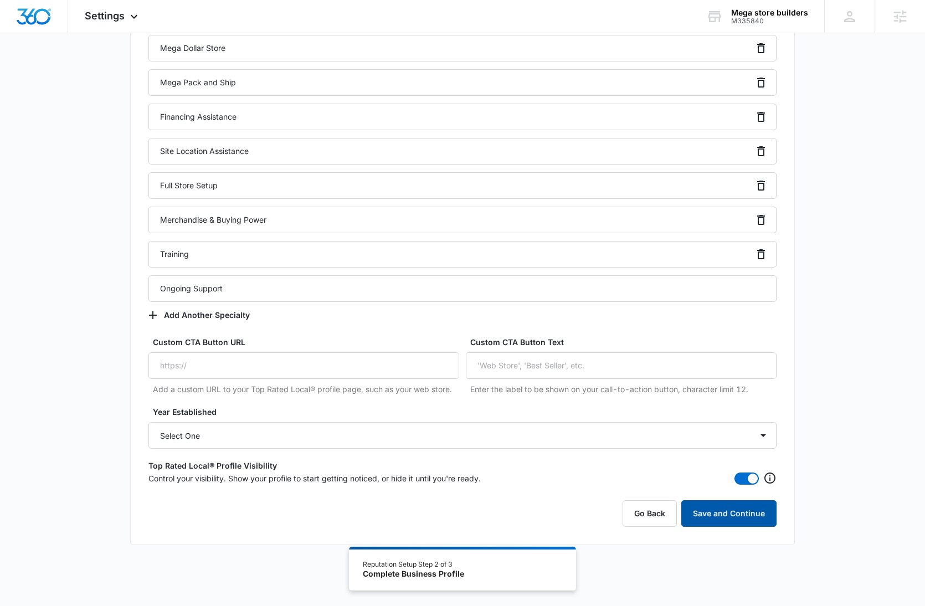
click at [713, 514] on button "Save and Continue" at bounding box center [728, 513] width 95 height 27
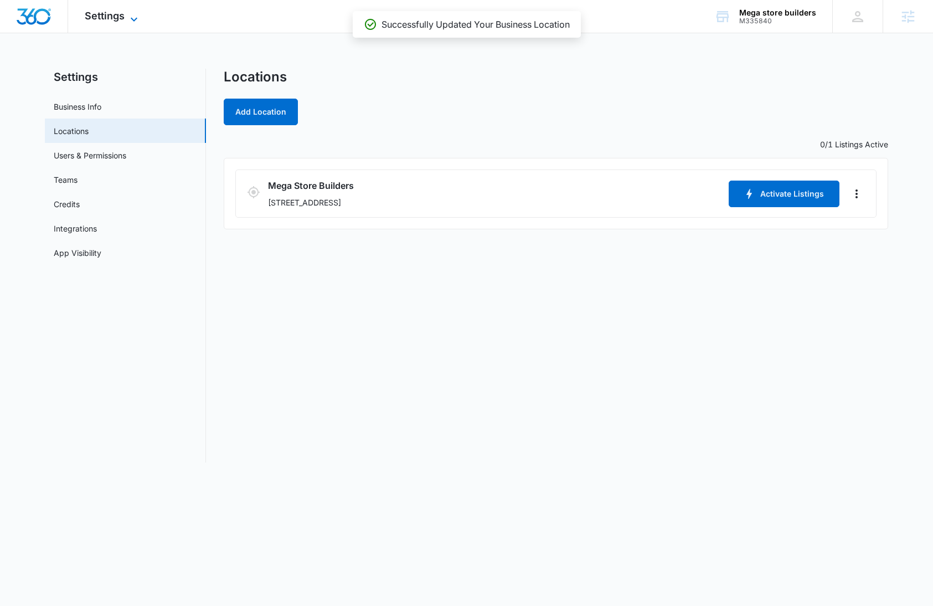
click at [97, 14] on span "Settings" at bounding box center [105, 16] width 40 height 12
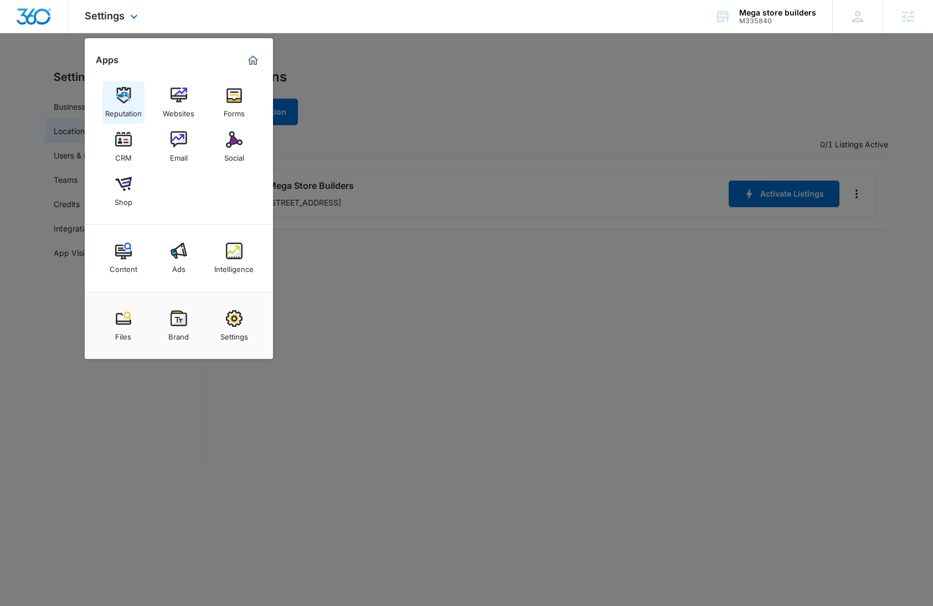
click at [116, 105] on div "Reputation" at bounding box center [123, 111] width 37 height 14
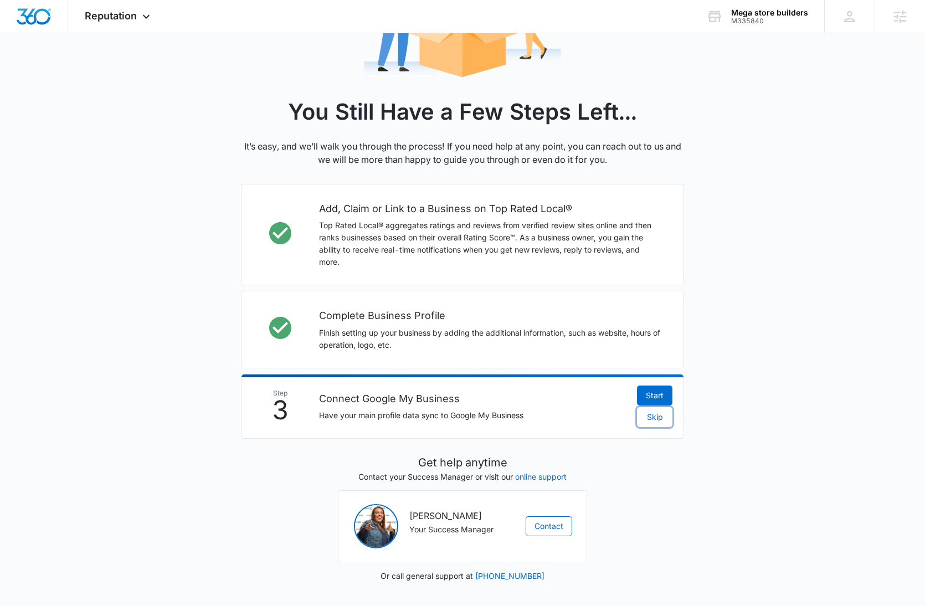
click at [664, 418] on button "Skip" at bounding box center [654, 417] width 35 height 20
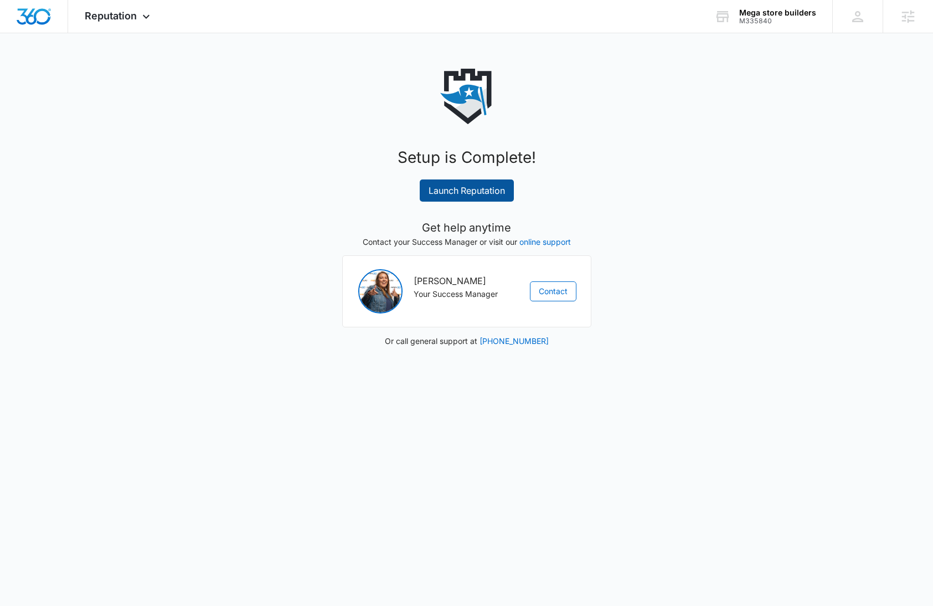
click at [454, 188] on link "Launch Reputation" at bounding box center [467, 190] width 94 height 22
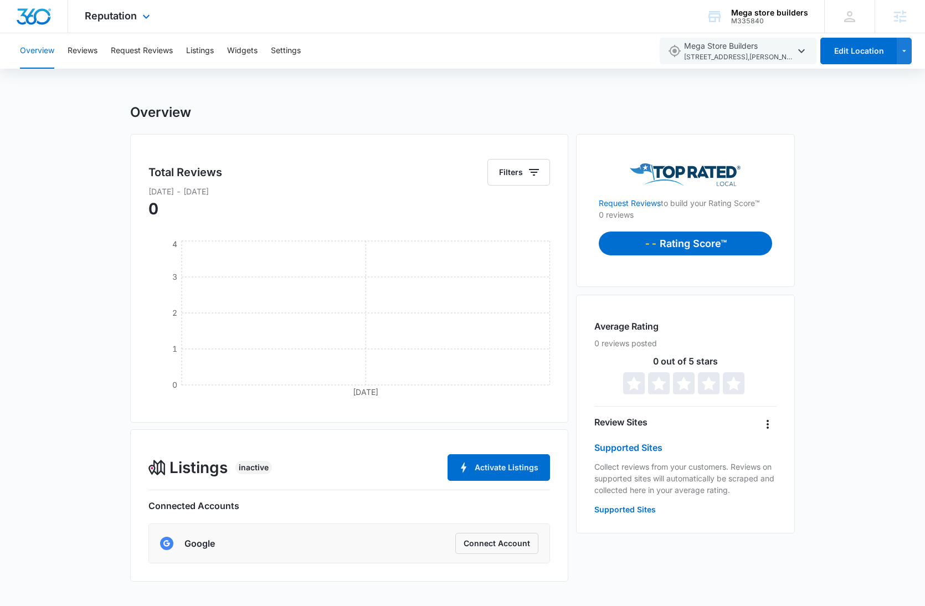
click at [22, 18] on img "Dashboard" at bounding box center [33, 16] width 35 height 17
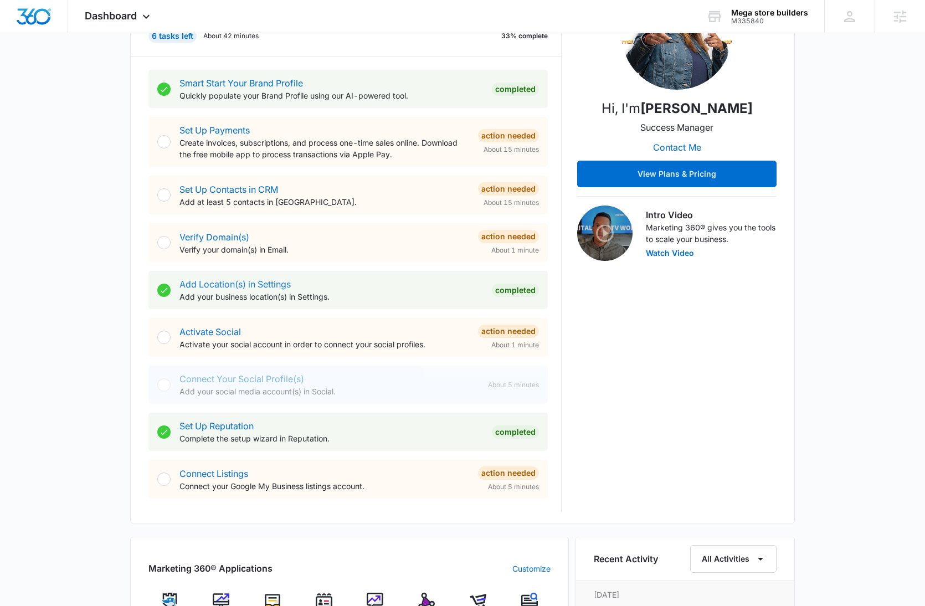
scroll to position [232, 0]
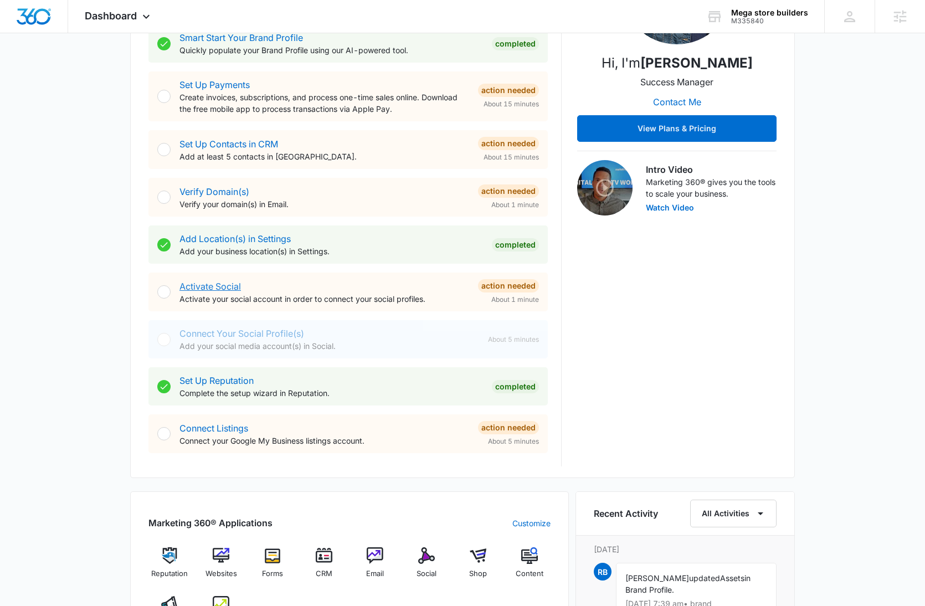
click at [216, 287] on link "Activate Social" at bounding box center [209, 286] width 61 height 11
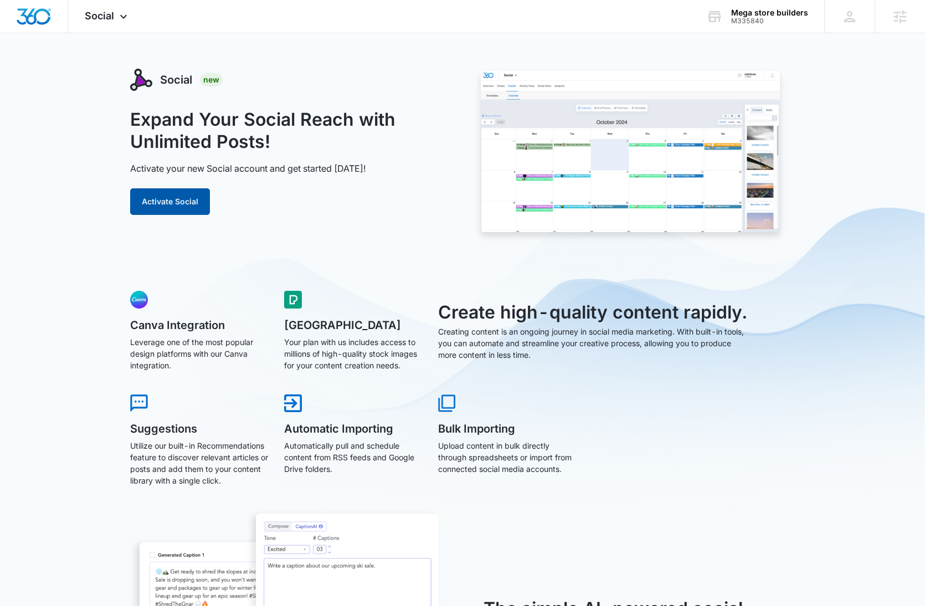
click at [197, 197] on button "Activate Social" at bounding box center [170, 201] width 80 height 27
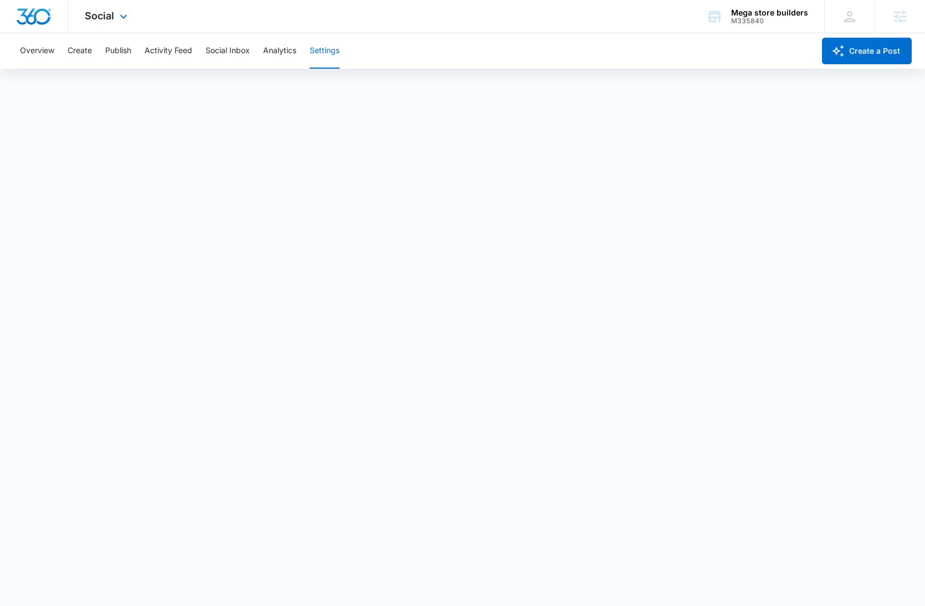
click at [39, 23] on img "Dashboard" at bounding box center [33, 16] width 35 height 17
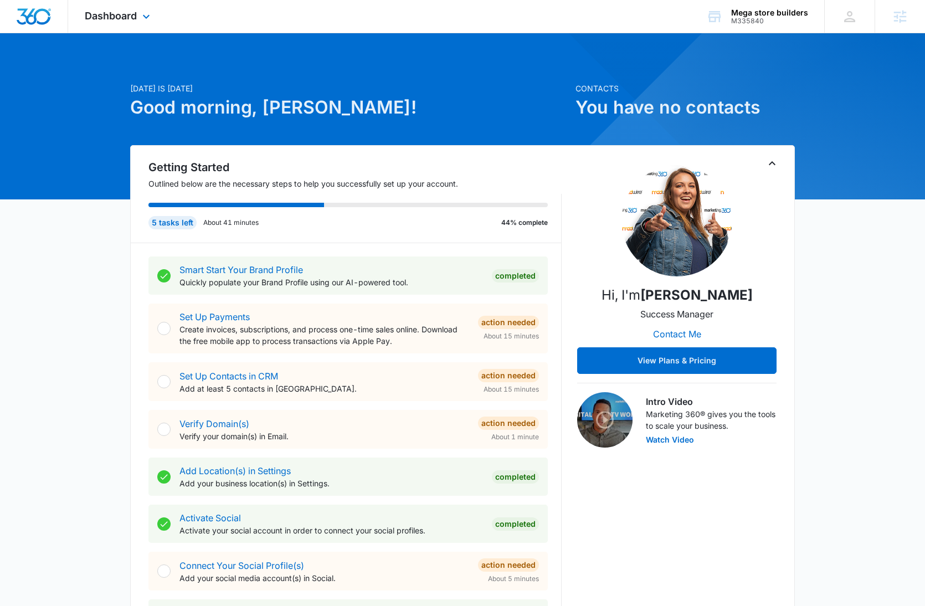
click at [120, 24] on div "Dashboard Apps Reputation Websites Forms CRM Email Social Shop Content Ads Inte…" at bounding box center [118, 16] width 101 height 33
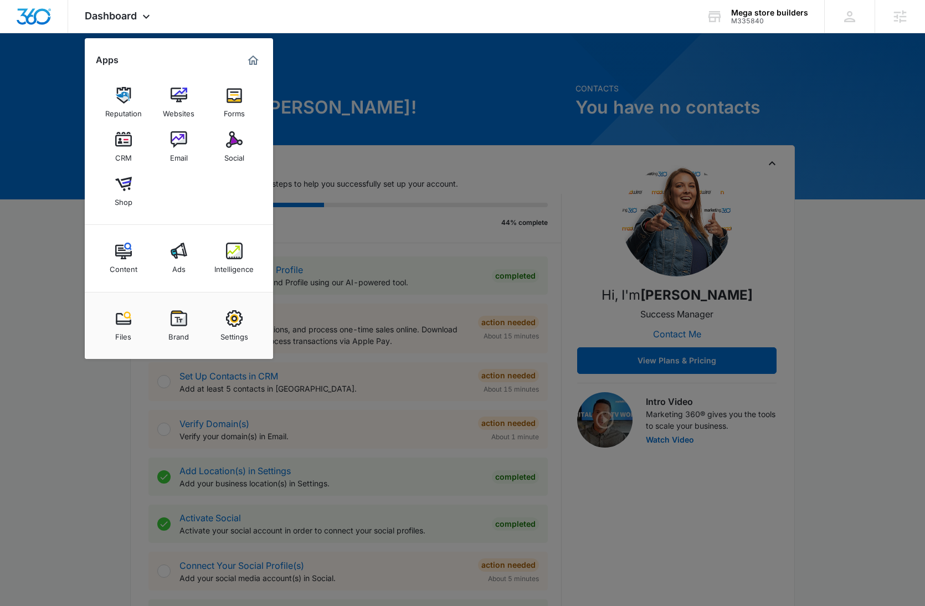
click at [169, 323] on link "Brand" at bounding box center [179, 326] width 42 height 42
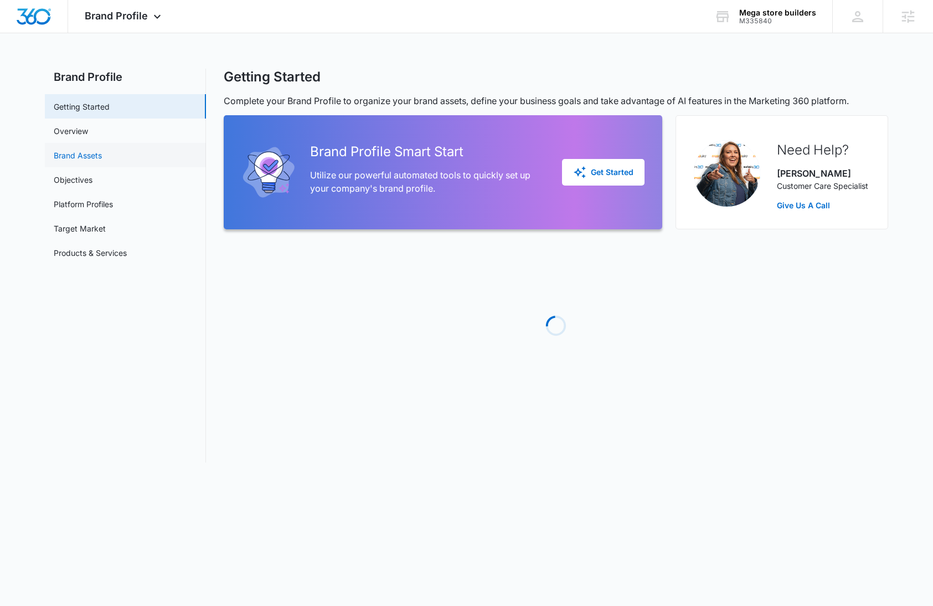
click at [97, 157] on link "Brand Assets" at bounding box center [78, 156] width 48 height 12
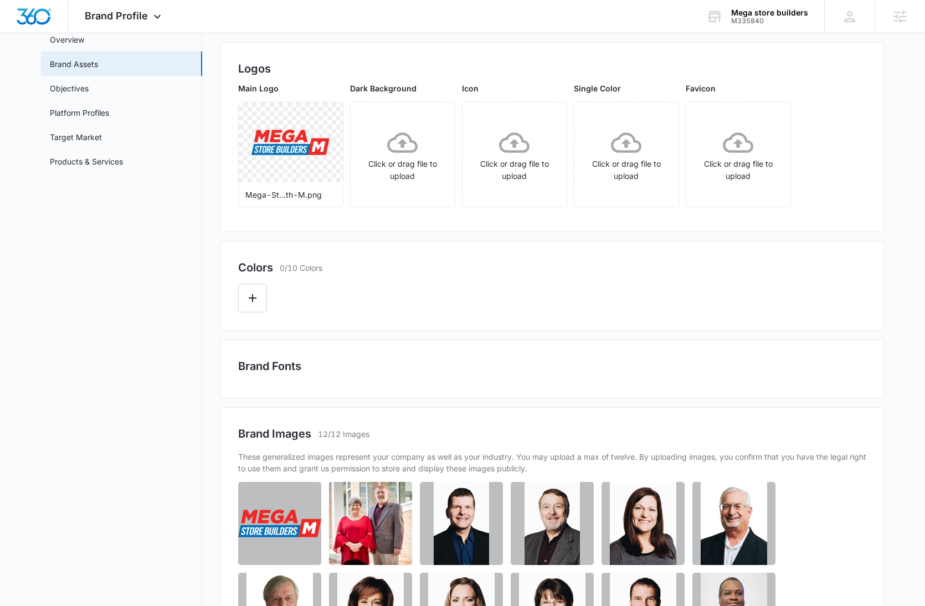
scroll to position [87, 0]
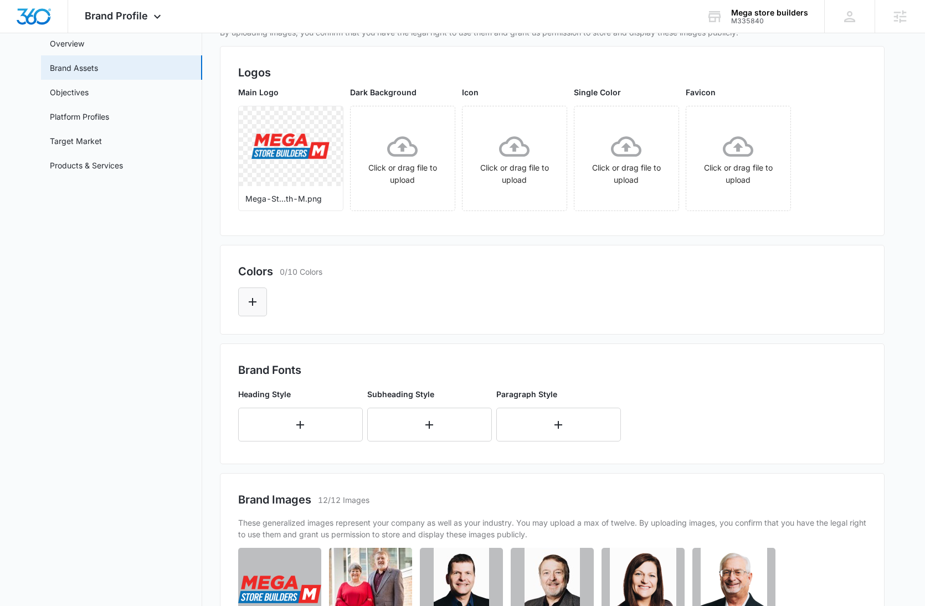
click at [252, 303] on icon "Edit Color" at bounding box center [253, 302] width 8 height 8
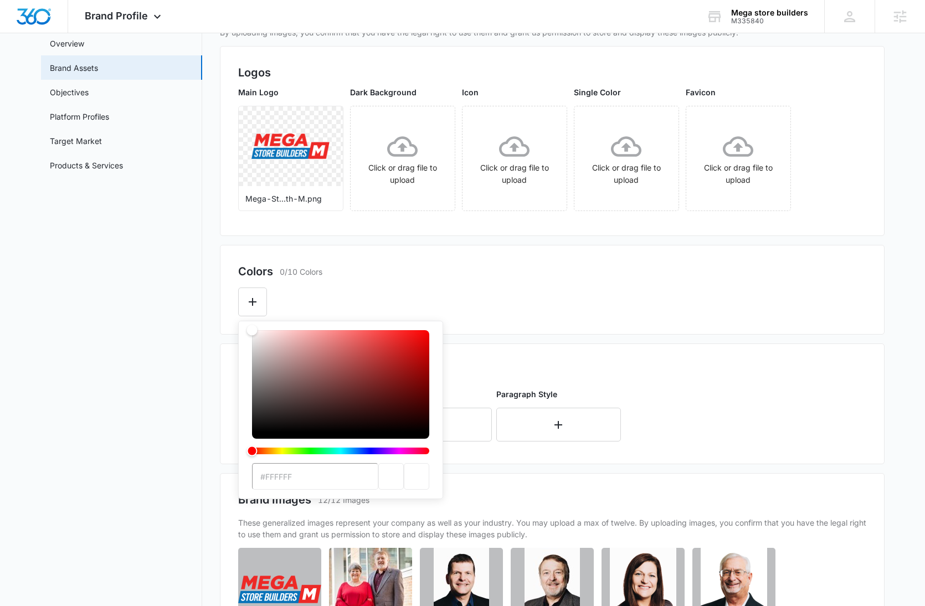
type input "#ED2A27"
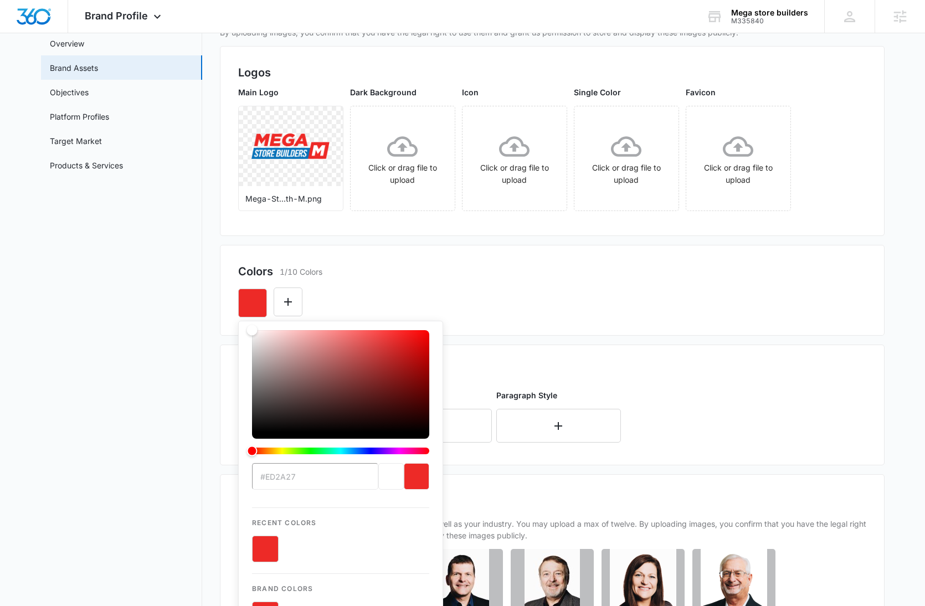
drag, startPoint x: 499, startPoint y: 295, endPoint x: 450, endPoint y: 289, distance: 49.0
click at [499, 295] on div "#ED2A27 Recent Colors Brand Colors" at bounding box center [552, 299] width 628 height 38
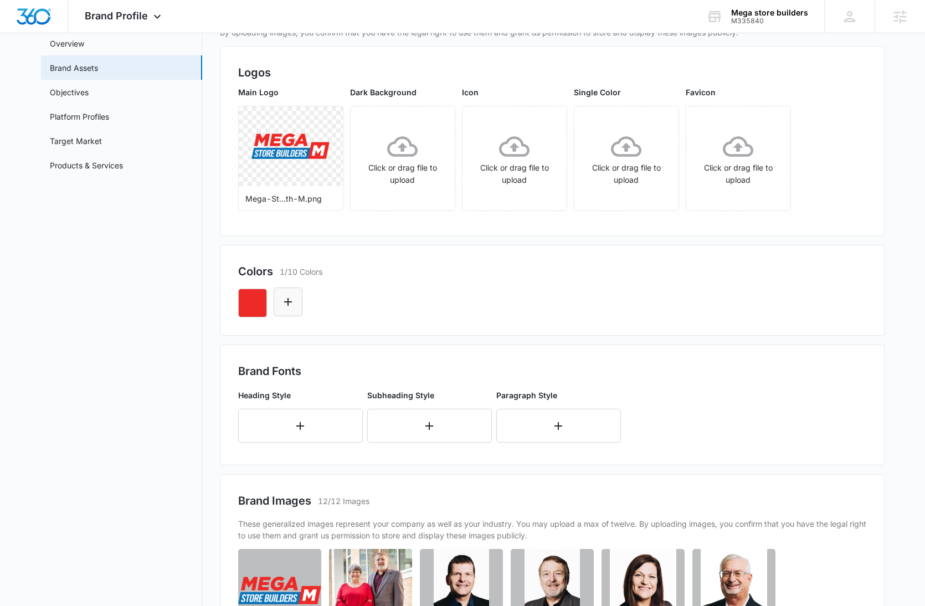
click at [282, 313] on button "Edit Color" at bounding box center [288, 301] width 29 height 29
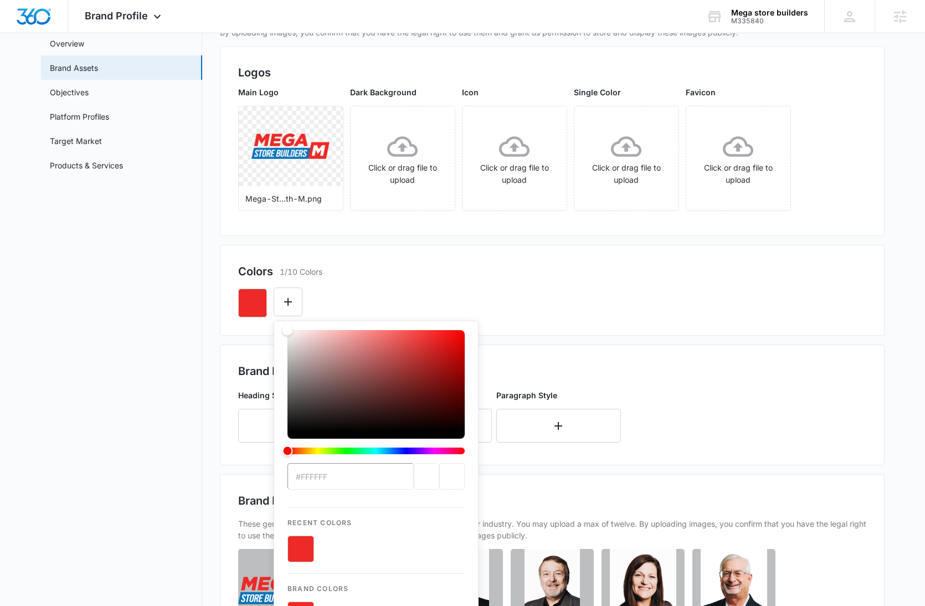
type input "#0A73B9"
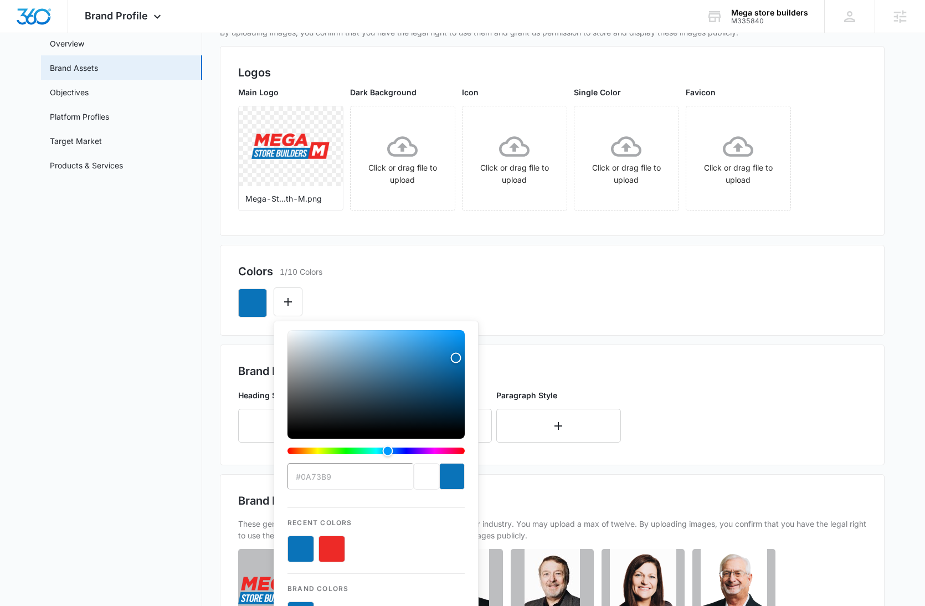
drag, startPoint x: 476, startPoint y: 290, endPoint x: 456, endPoint y: 289, distance: 20.0
click at [476, 290] on div "#0A73B9 Recent Colors Brand Colors" at bounding box center [552, 299] width 628 height 38
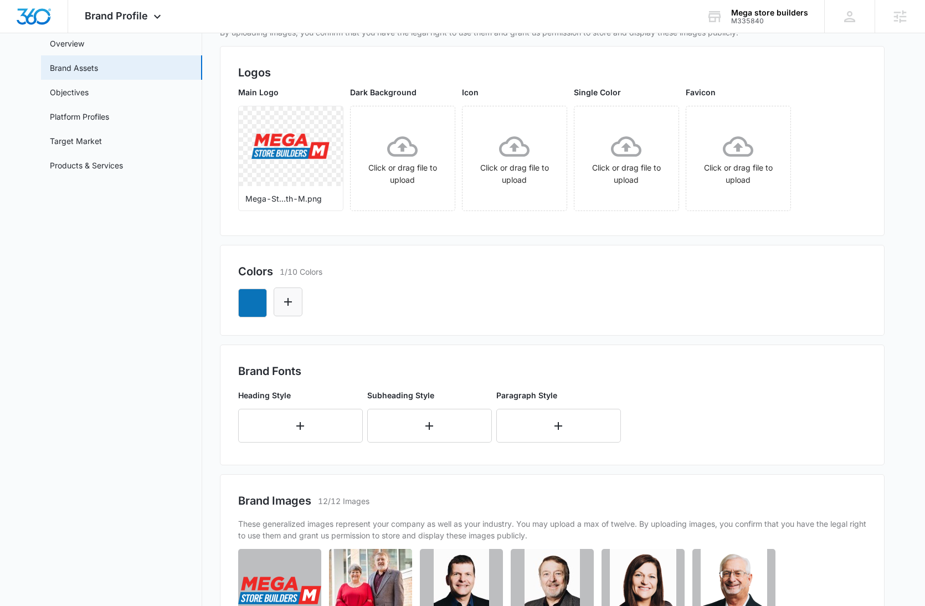
click at [290, 301] on icon "Edit Color" at bounding box center [287, 301] width 13 height 13
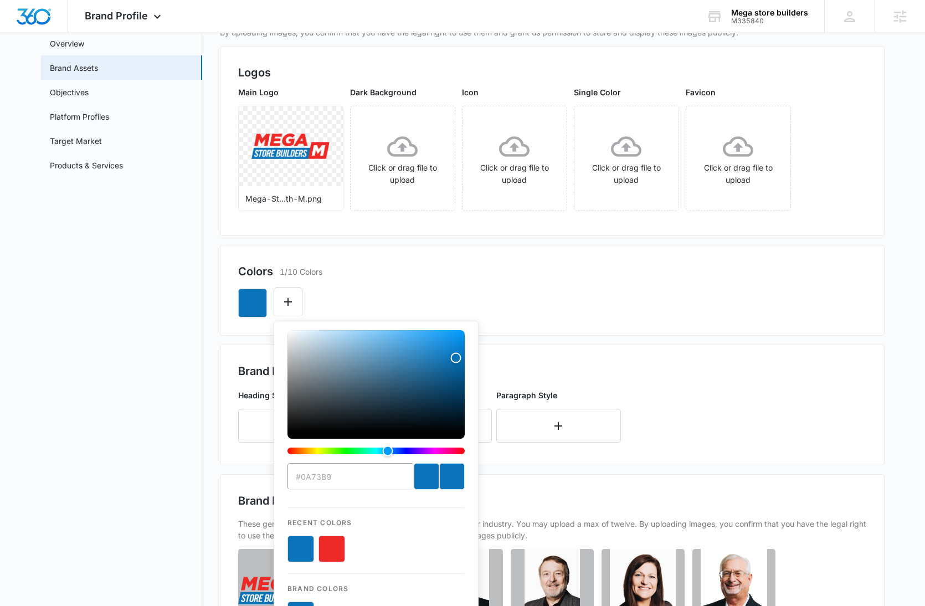
click at [330, 548] on button "color-picker-container" at bounding box center [331, 549] width 27 height 27
type input "#FFFFFF"
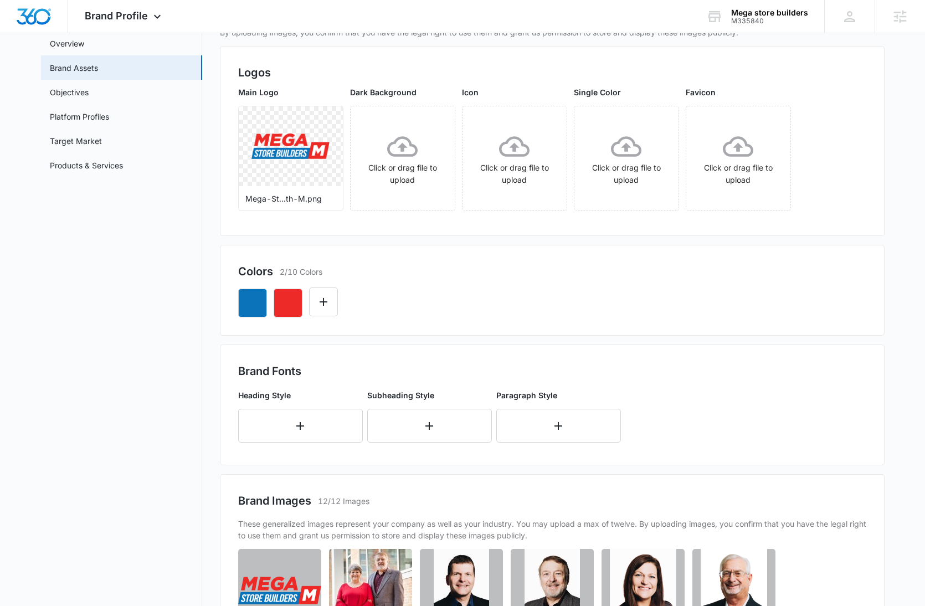
click at [563, 303] on div at bounding box center [552, 299] width 628 height 38
click at [317, 431] on button "button" at bounding box center [300, 426] width 125 height 34
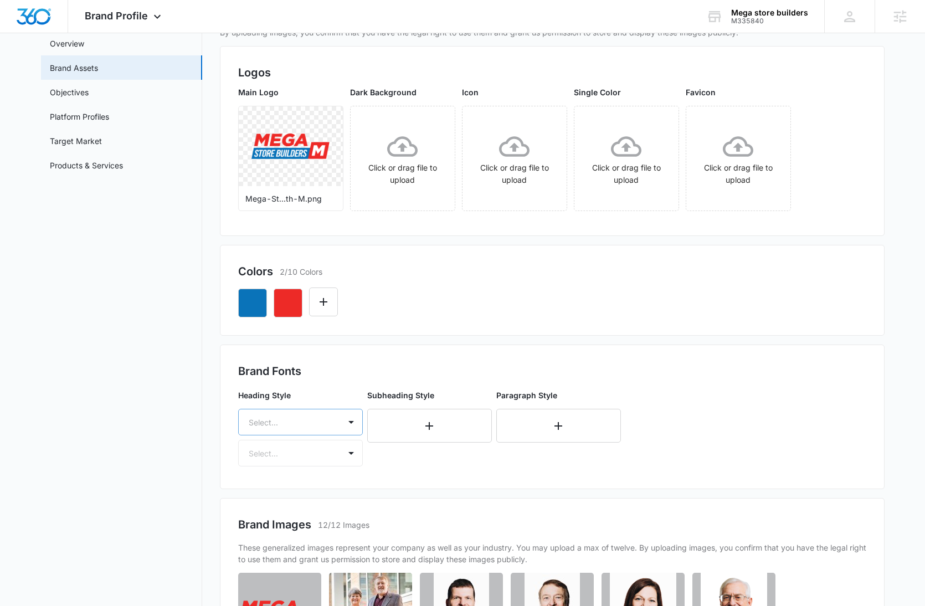
click at [321, 429] on div "Heading Style Select... Select..." at bounding box center [300, 427] width 125 height 77
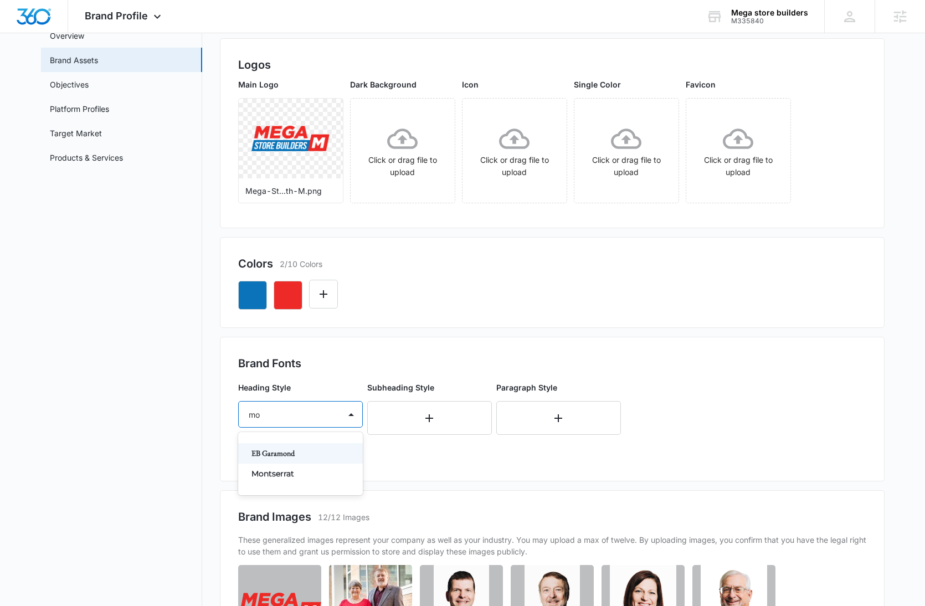
type input "mon"
click at [312, 475] on p "Montserrat" at bounding box center [299, 474] width 96 height 12
click at [314, 450] on div at bounding box center [287, 447] width 77 height 14
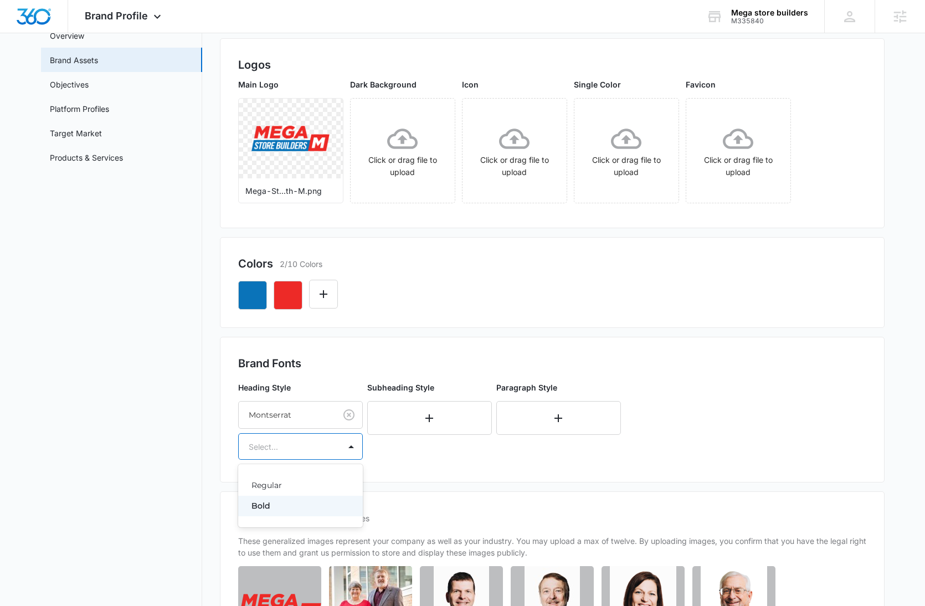
click at [302, 508] on p "Bold" at bounding box center [299, 506] width 96 height 12
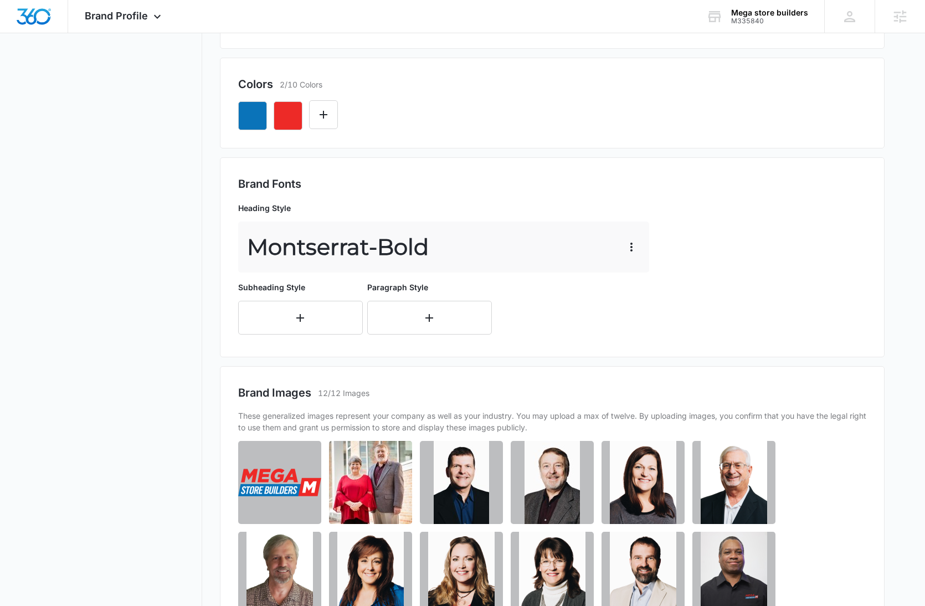
scroll to position [298, 0]
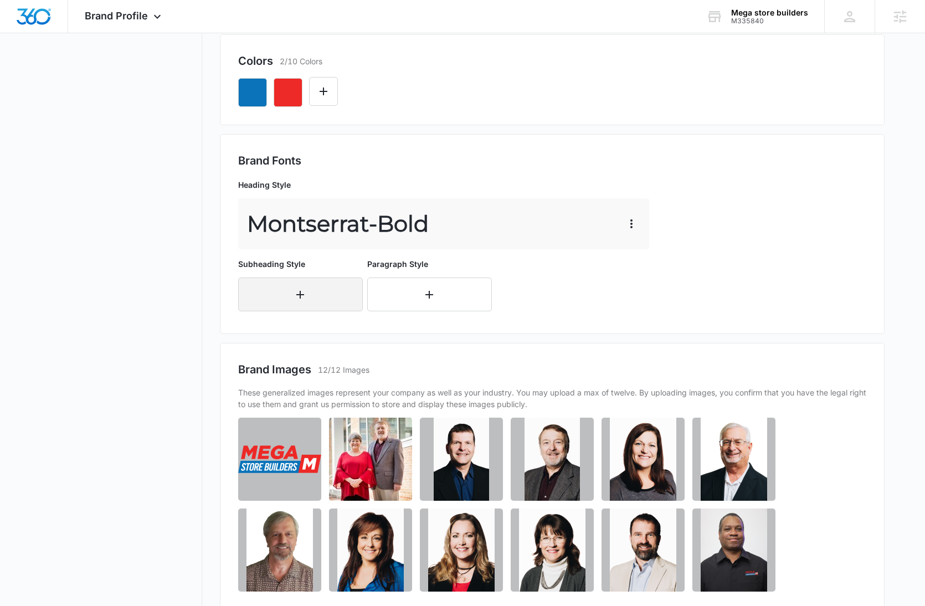
click at [294, 297] on icon "button" at bounding box center [300, 294] width 13 height 13
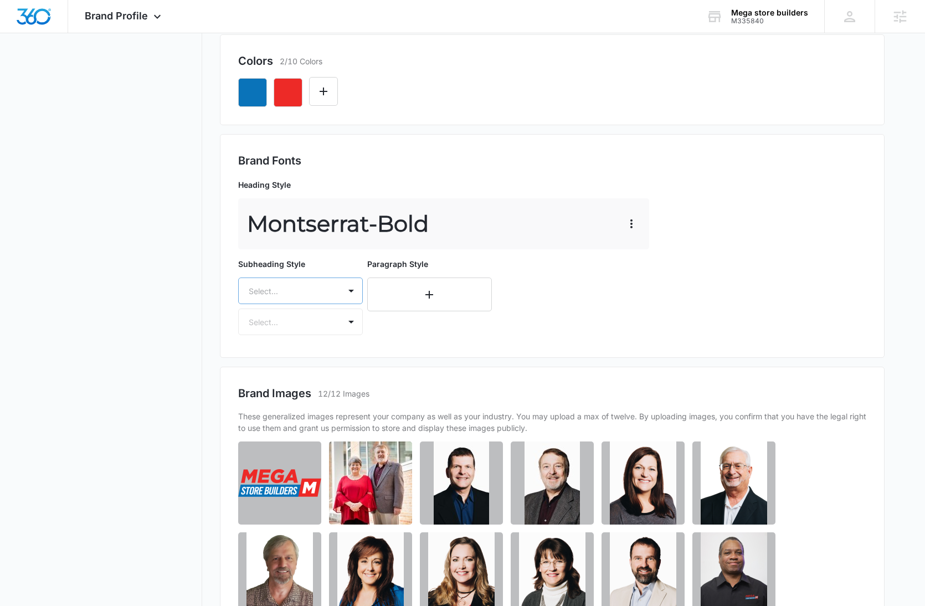
click at [300, 292] on div at bounding box center [287, 291] width 77 height 14
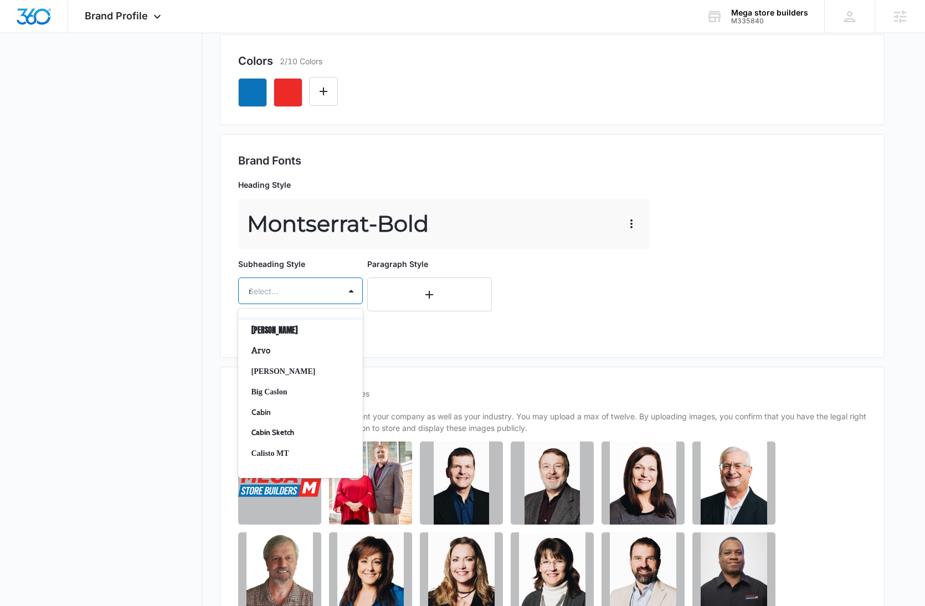
scroll to position [0, 0]
type input "mon"
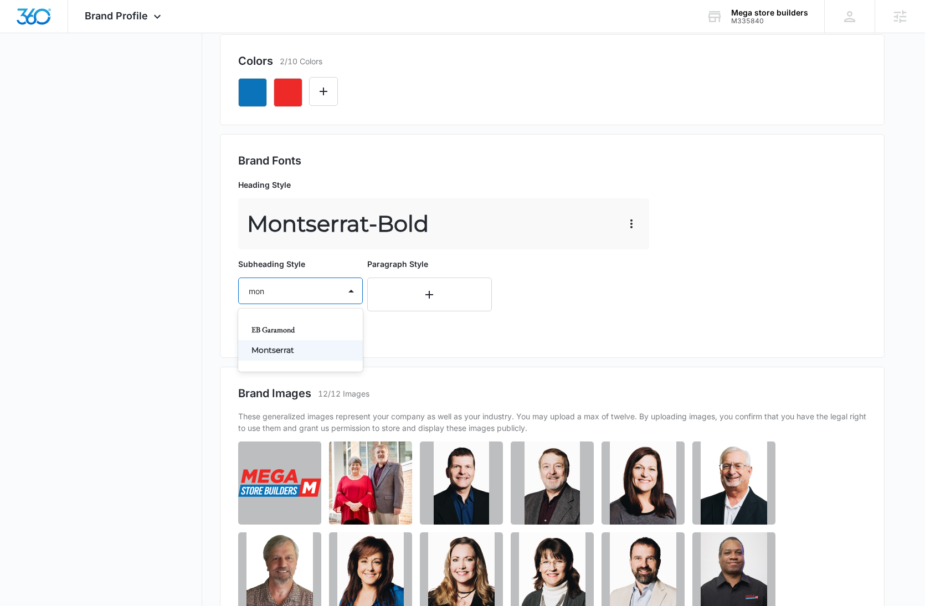
click at [295, 350] on p "Montserrat" at bounding box center [299, 350] width 96 height 12
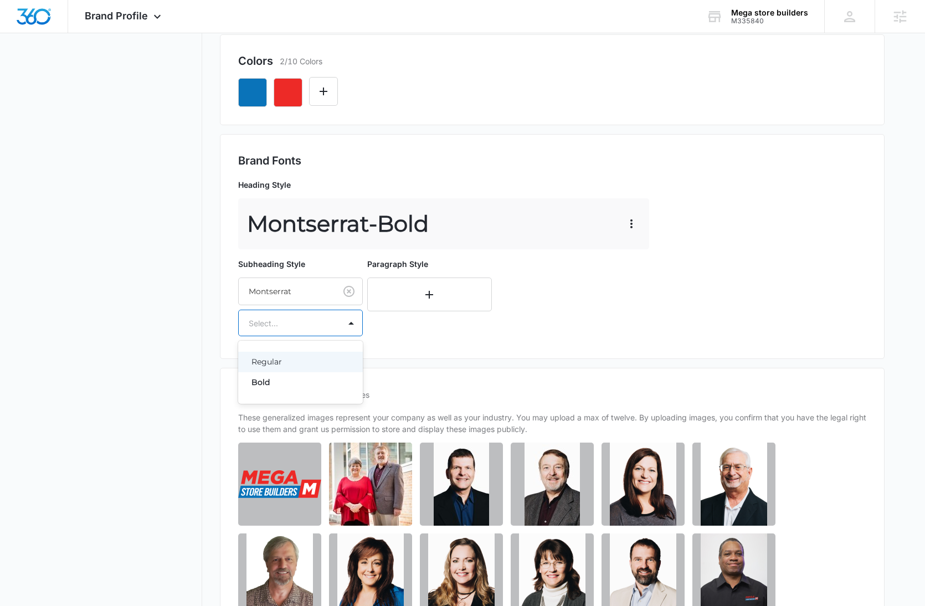
click at [293, 322] on div at bounding box center [287, 323] width 77 height 14
click at [295, 361] on p "Regular" at bounding box center [299, 362] width 96 height 12
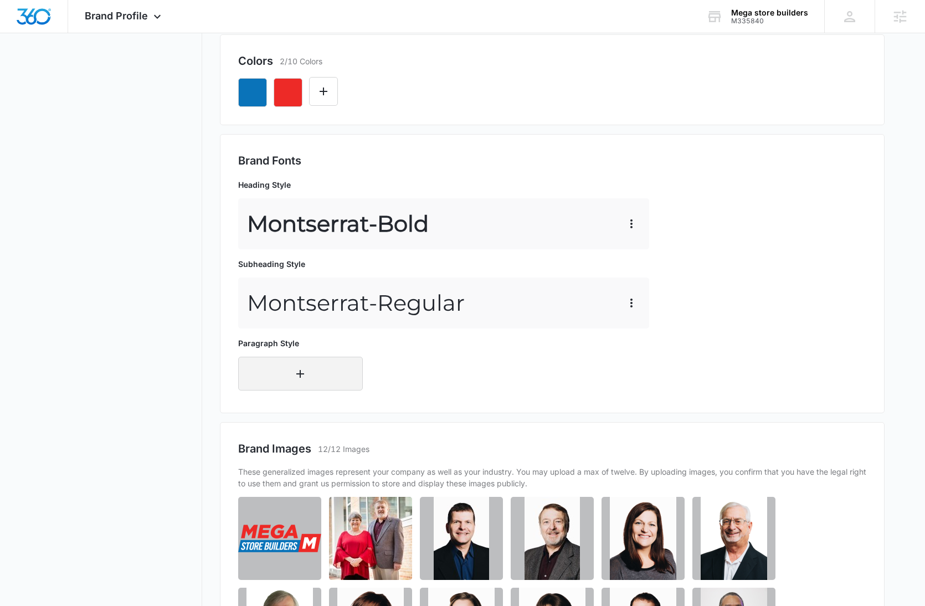
click at [294, 380] on button "button" at bounding box center [300, 374] width 125 height 34
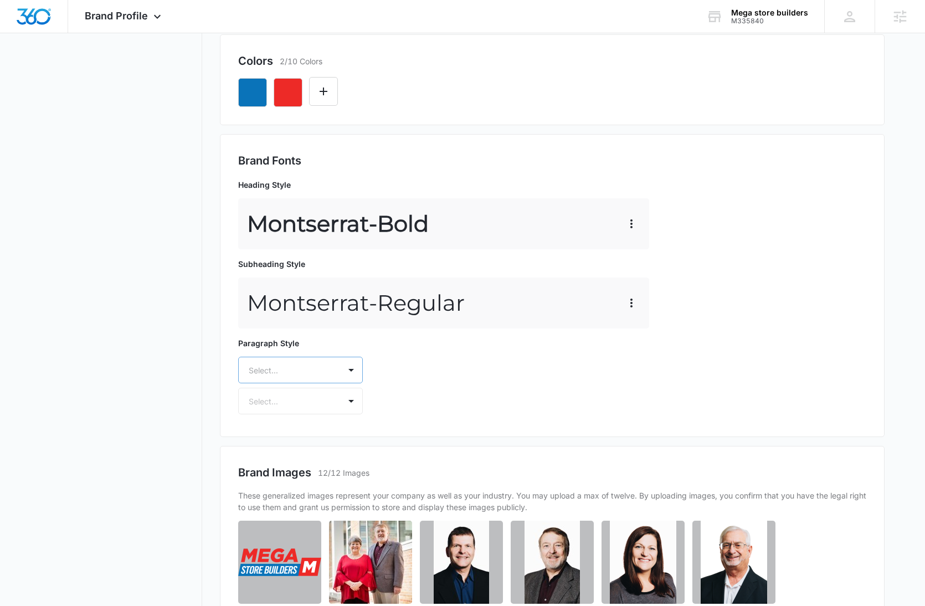
click at [296, 370] on div at bounding box center [287, 370] width 77 height 14
type input "mon"
click at [294, 425] on p "Montserrat" at bounding box center [299, 430] width 96 height 12
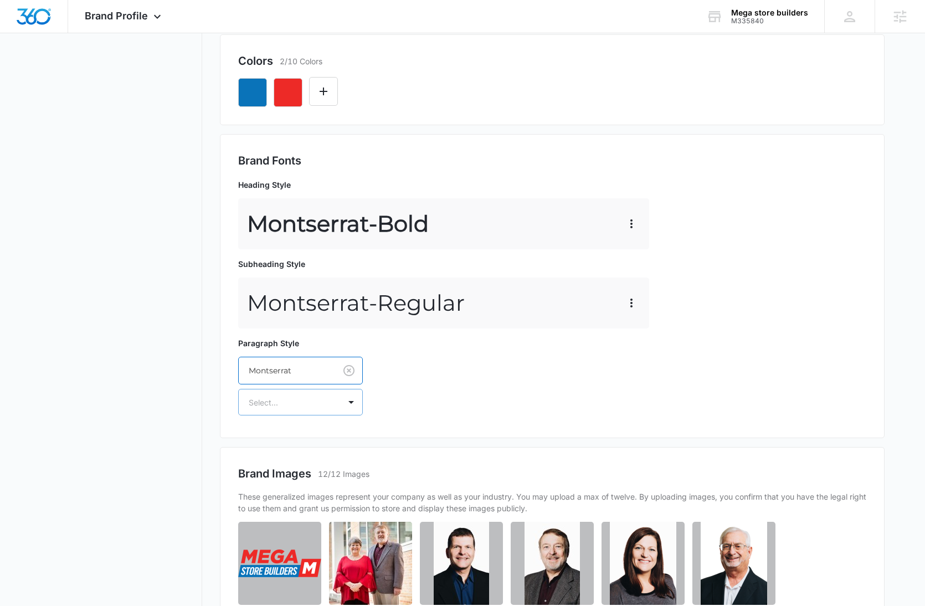
click at [298, 399] on div at bounding box center [287, 402] width 77 height 14
drag, startPoint x: 299, startPoint y: 443, endPoint x: 300, endPoint y: 434, distance: 8.9
click at [299, 442] on p "Regular" at bounding box center [299, 441] width 96 height 12
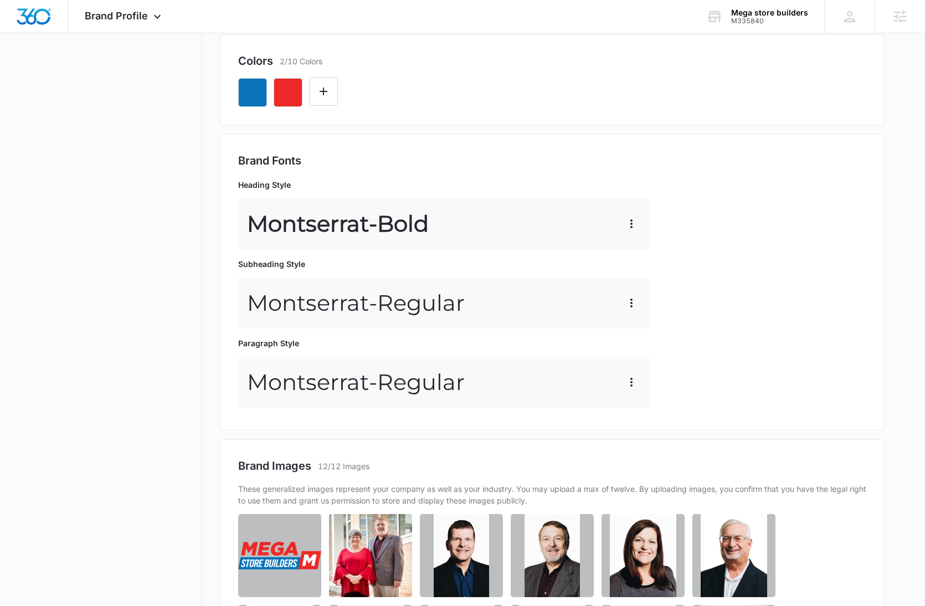
click at [164, 344] on nav "Brand Profile Getting Started Overview Brand Assets Objectives Platform Profile…" at bounding box center [121, 299] width 161 height 1056
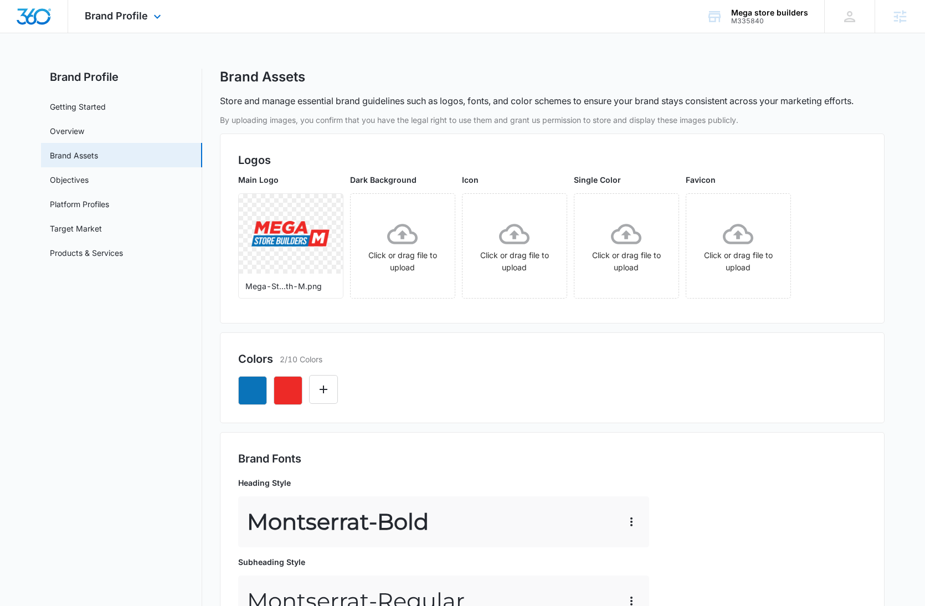
click at [25, 17] on img "Dashboard" at bounding box center [33, 16] width 35 height 17
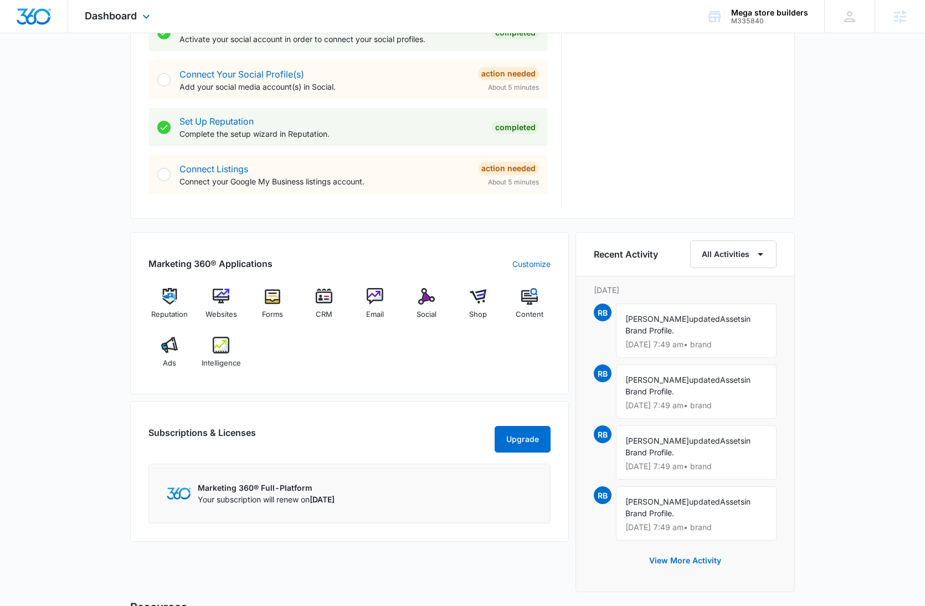
scroll to position [503, 0]
